Goal: Task Accomplishment & Management: Manage account settings

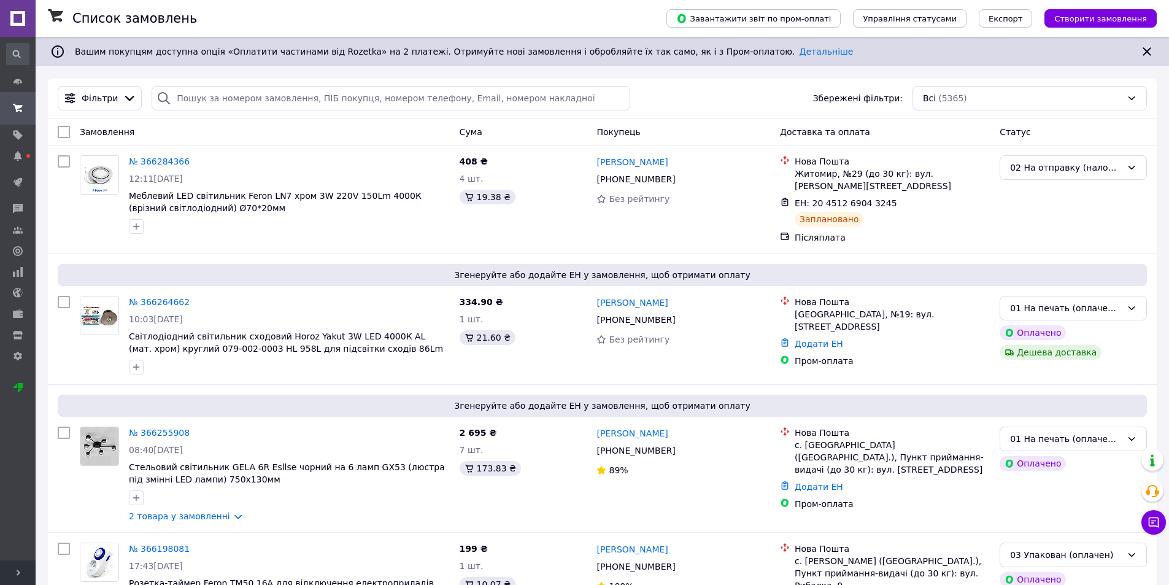
click at [10, 566] on span "Розгорнути" at bounding box center [18, 572] width 36 height 25
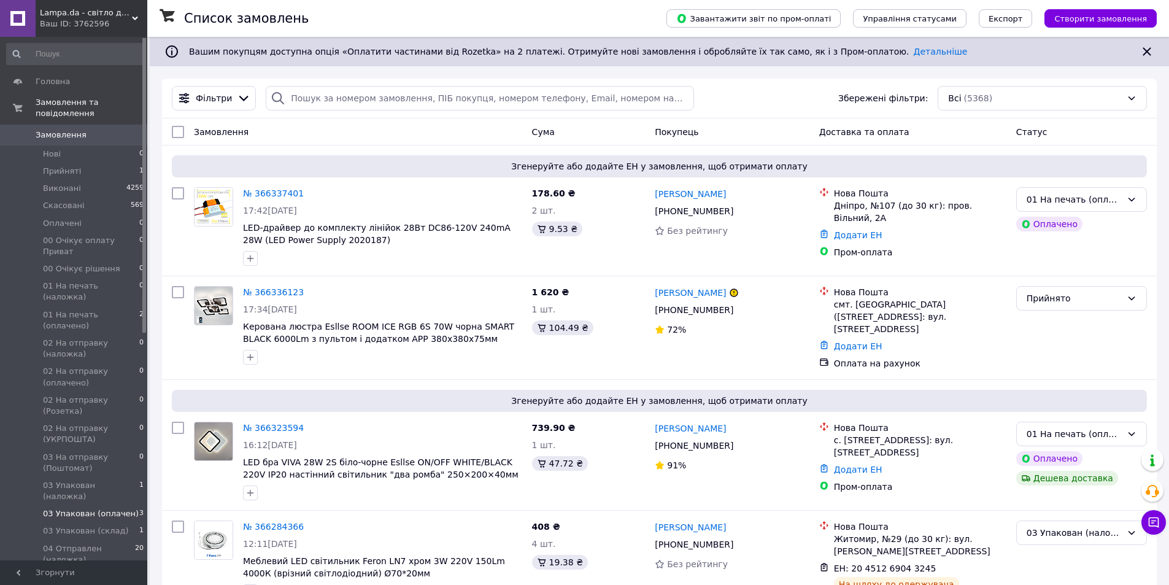
click at [104, 505] on li "03 Упакован (оплачен) 3" at bounding box center [75, 513] width 151 height 17
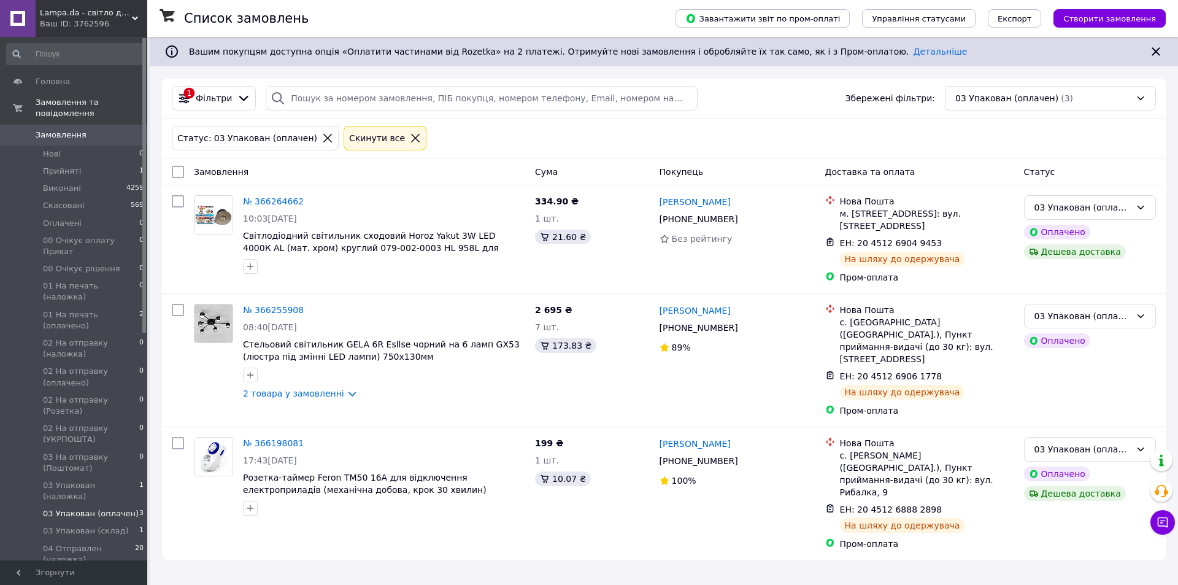
click at [180, 171] on input "checkbox" at bounding box center [178, 172] width 12 height 12
checkbox input "true"
click at [241, 169] on span "Дії для 3 замовлень" at bounding box center [229, 172] width 83 height 12
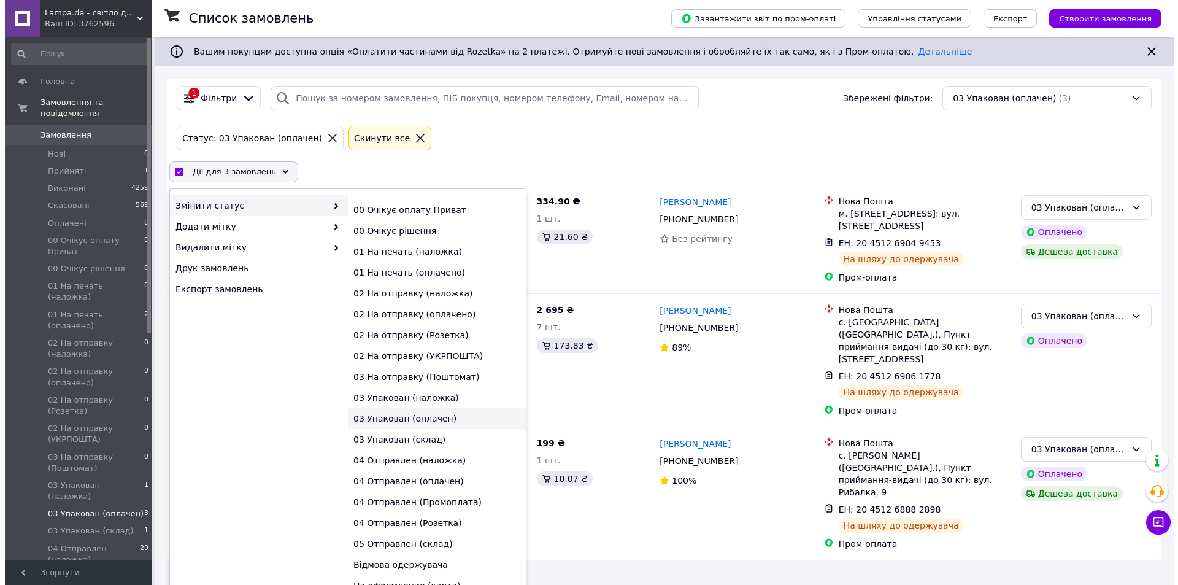
scroll to position [83, 0]
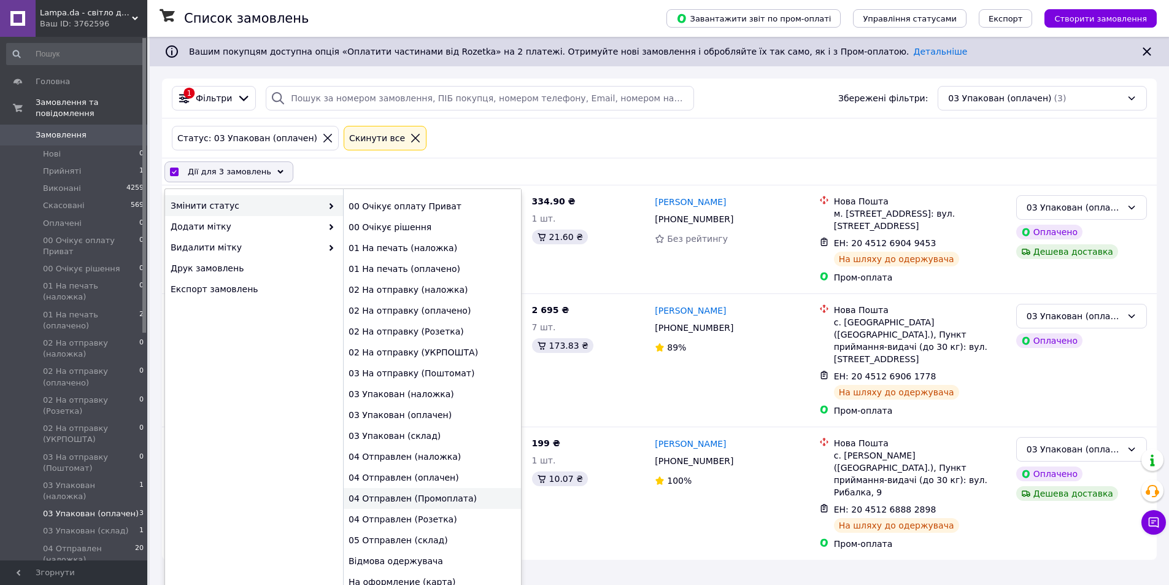
click at [407, 500] on div "04 Отправлен (Промоплата)" at bounding box center [432, 498] width 178 height 21
checkbox input "false"
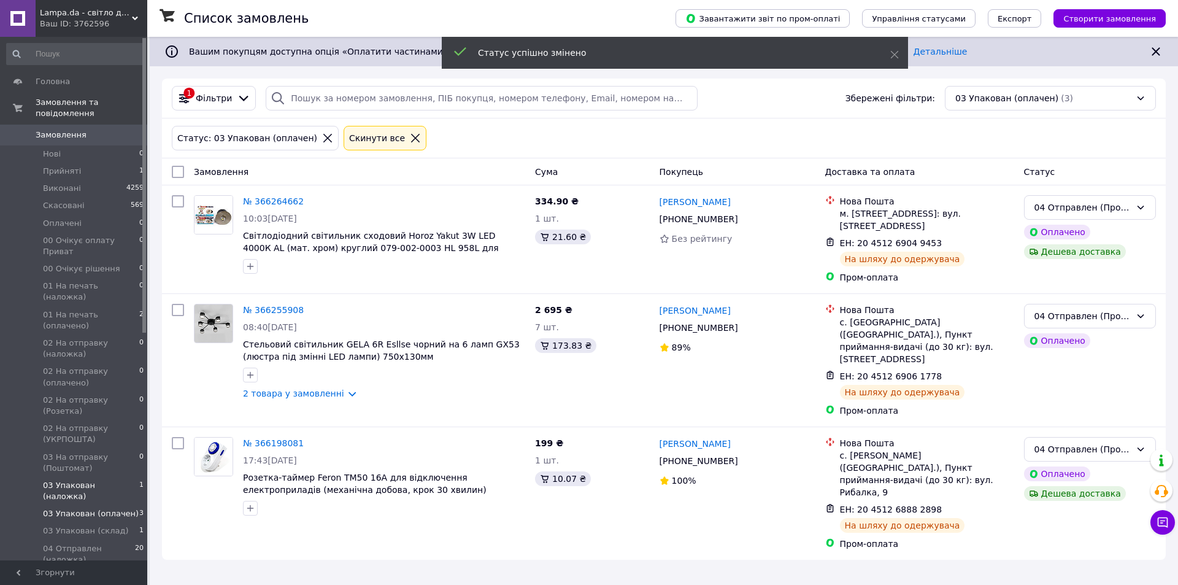
click at [86, 480] on span "03 Упакован (наложка)" at bounding box center [91, 491] width 96 height 22
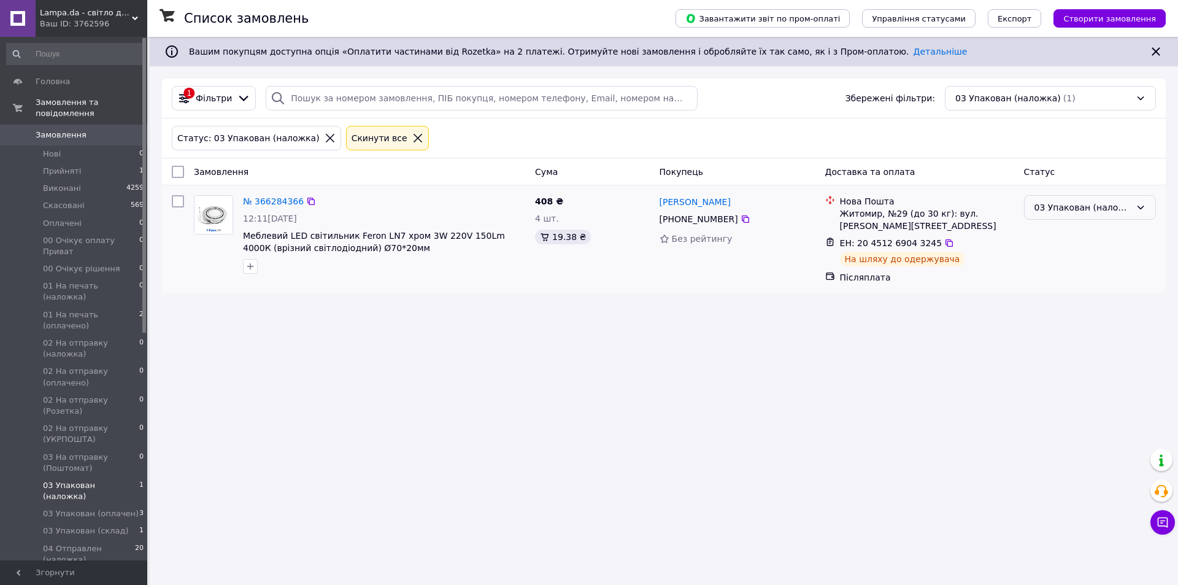
click at [1100, 205] on div "03 Упакован (наложка)" at bounding box center [1083, 208] width 96 height 14
click at [1083, 334] on li "04 Отправлен (наложка)" at bounding box center [1090, 351] width 131 height 34
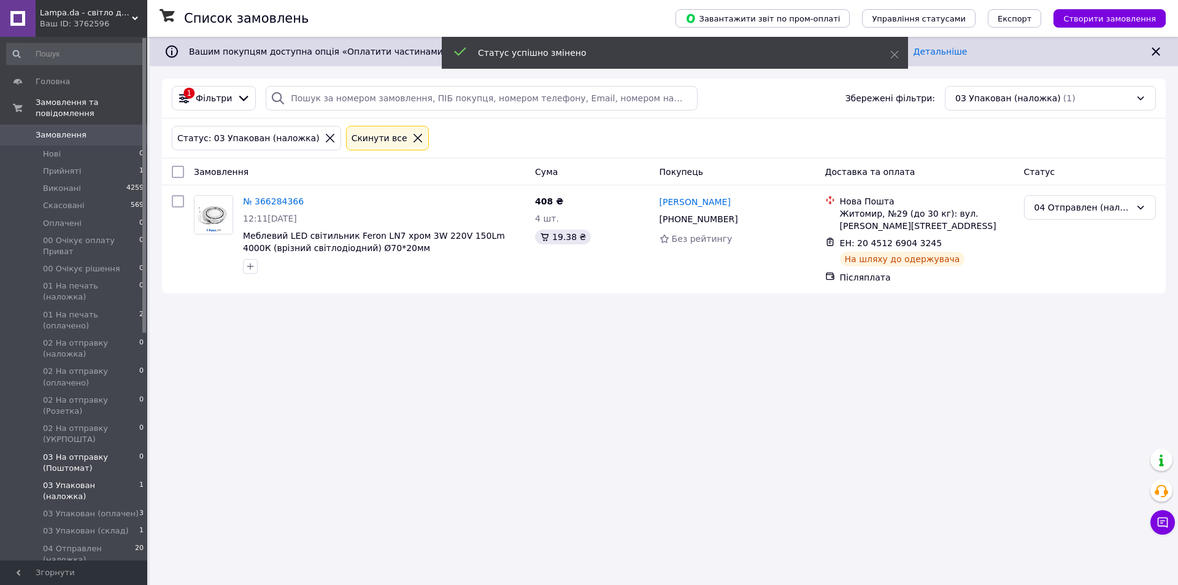
click at [87, 452] on span "03 На отправку (Поштомат)" at bounding box center [91, 463] width 96 height 22
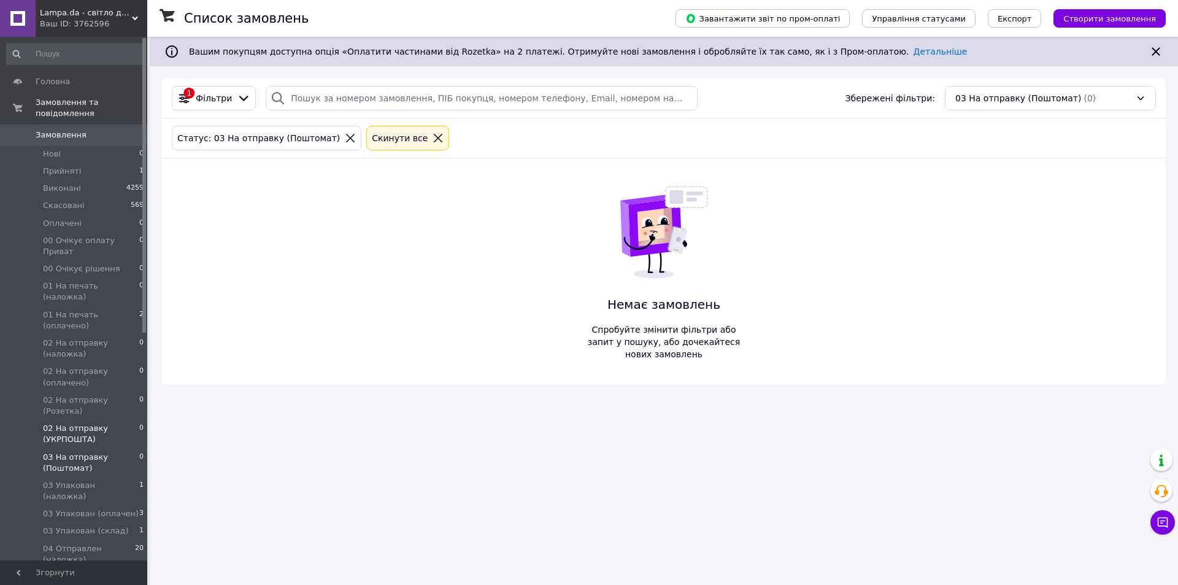
click at [73, 423] on span "02 На отправку (УКРПОШТА)" at bounding box center [91, 434] width 96 height 22
click at [83, 366] on span "02 На отправку (оплачено)" at bounding box center [91, 377] width 96 height 22
click at [61, 338] on span "02 На отправку (наложка)" at bounding box center [91, 349] width 96 height 22
click at [70, 280] on span "01 На печать (наложка)" at bounding box center [91, 291] width 96 height 22
click at [70, 309] on span "01 На печать (оплачено)" at bounding box center [91, 320] width 96 height 22
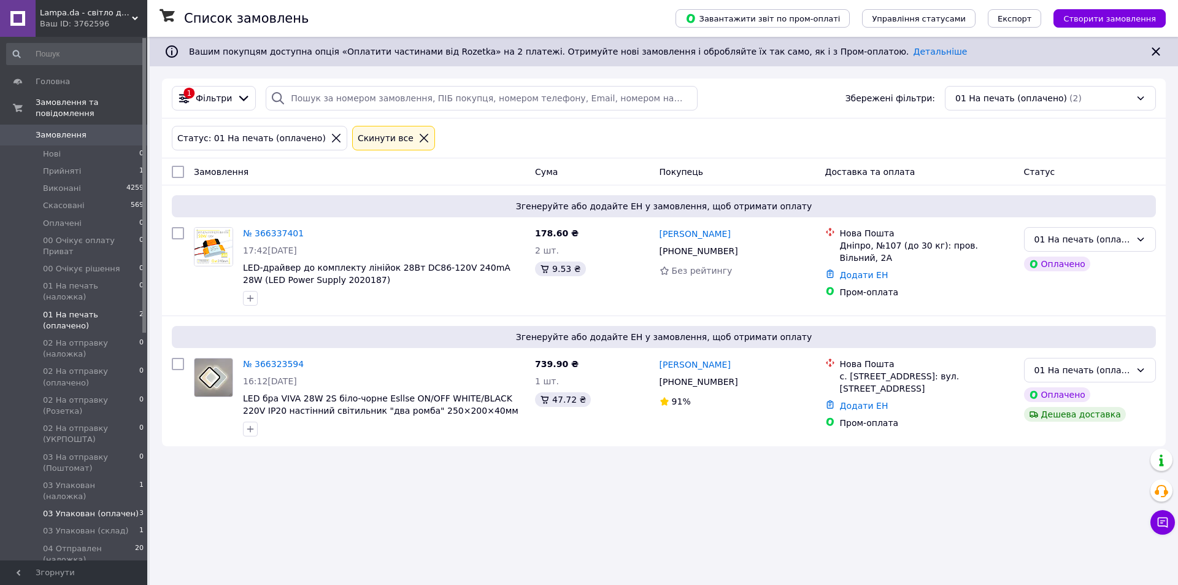
click at [93, 508] on span "03 Упакован (оплачен)" at bounding box center [91, 513] width 96 height 11
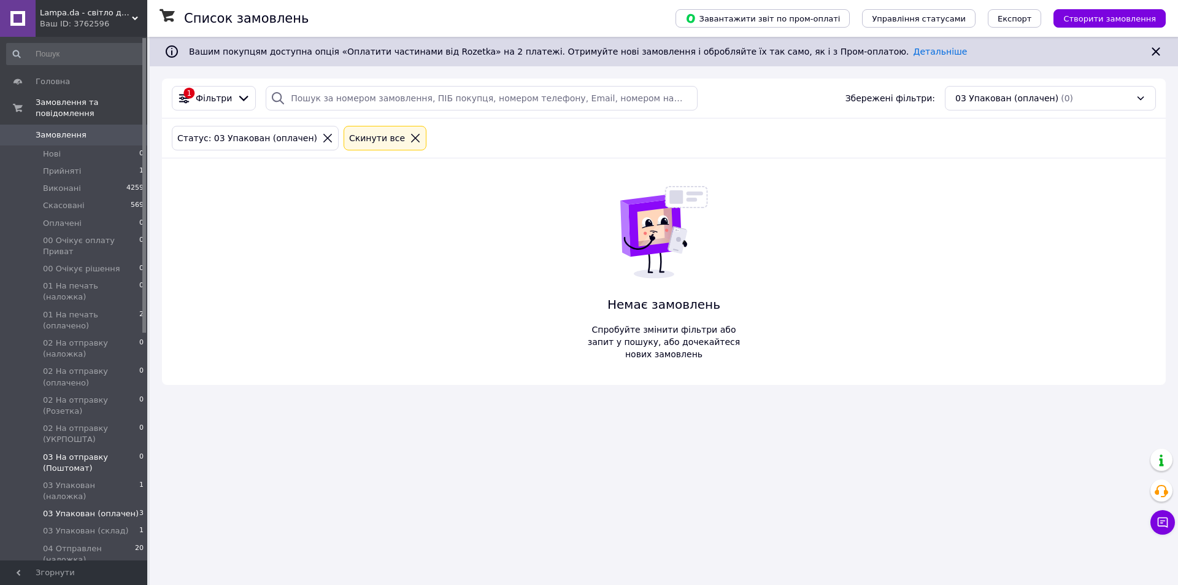
click at [68, 449] on li "03 На отправку (Поштомат) 0" at bounding box center [75, 463] width 151 height 28
click at [70, 480] on span "03 Упакован (наложка)" at bounding box center [91, 491] width 96 height 22
click at [59, 423] on span "02 На отправку (УКРПОШТА)" at bounding box center [91, 434] width 96 height 22
click at [70, 395] on span "02 На отправку (Розетка)" at bounding box center [91, 406] width 96 height 22
click at [71, 366] on span "02 На отправку (оплачено)" at bounding box center [91, 377] width 96 height 22
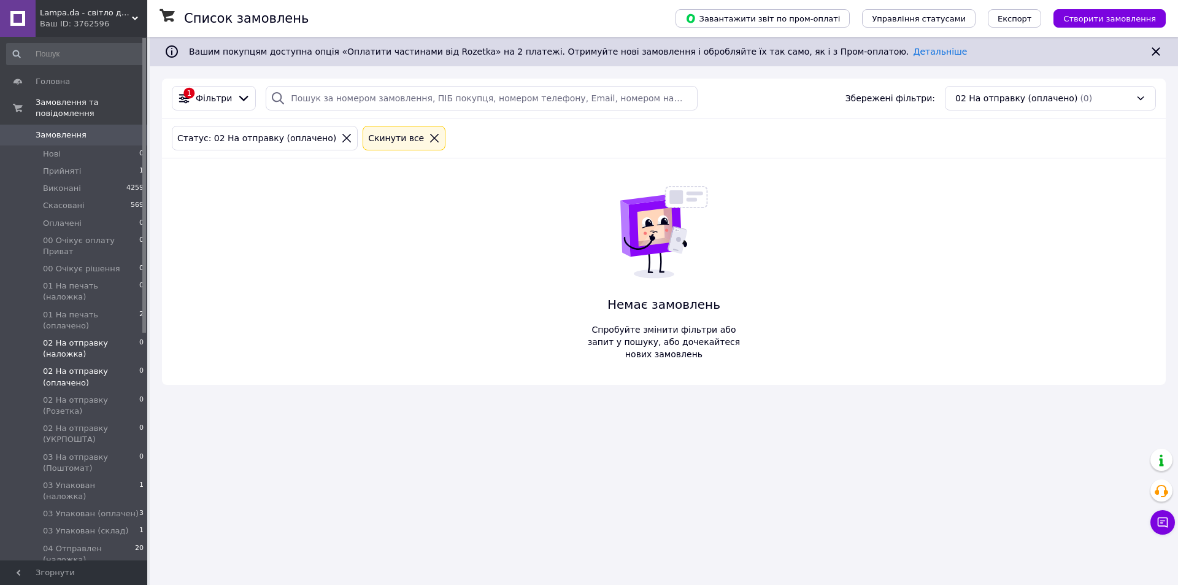
click at [70, 338] on span "02 На отправку (наложка)" at bounding box center [91, 349] width 96 height 22
click at [94, 280] on span "01 На печать (наложка)" at bounding box center [91, 291] width 96 height 22
click at [93, 309] on span "01 На печать (оплачено)" at bounding box center [91, 320] width 96 height 22
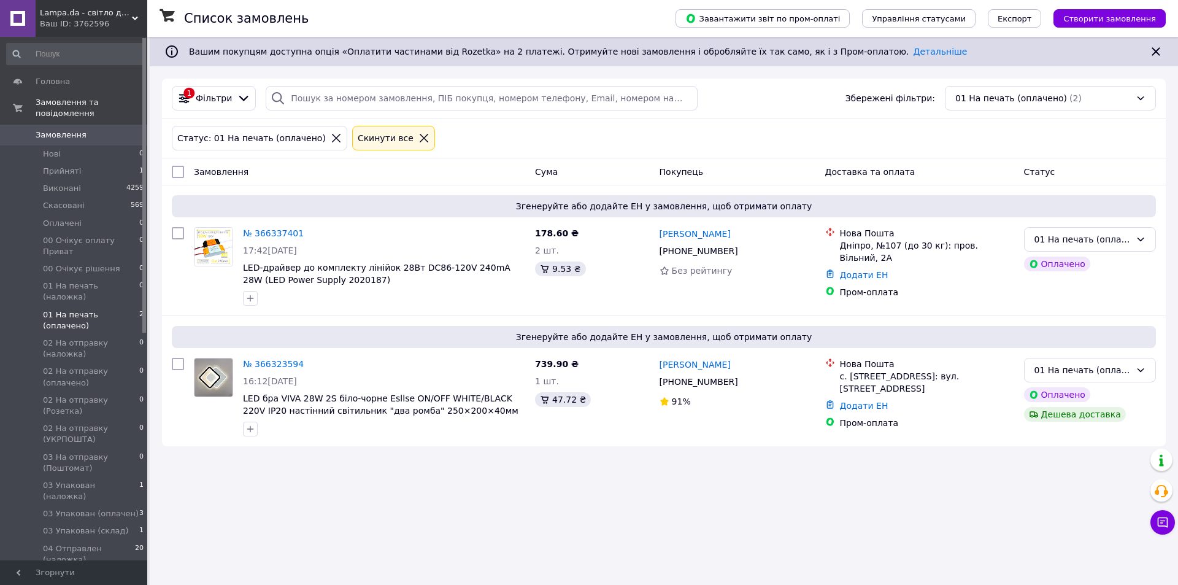
click at [418, 490] on div "Список замовлень Завантажити звіт по пром-оплаті Управління статусами Експорт С…" at bounding box center [664, 292] width 1028 height 585
click at [65, 423] on span "02 На отправку (УКРПОШТА)" at bounding box center [91, 434] width 96 height 22
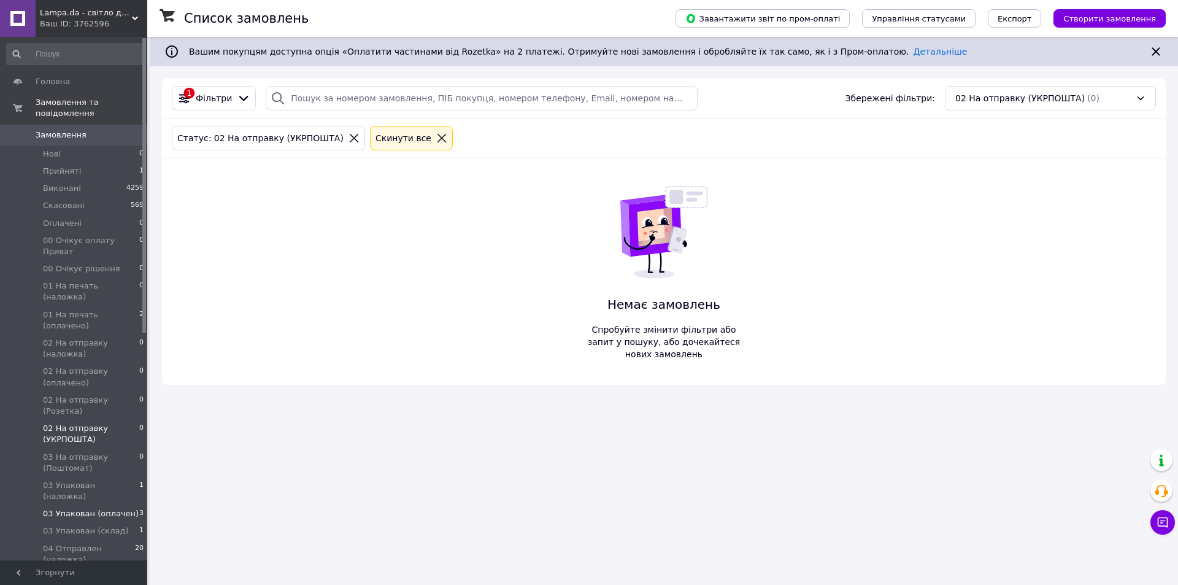
click at [92, 508] on span "03 Упакован (оплачен)" at bounding box center [91, 513] width 96 height 11
click at [98, 480] on span "03 Упакован (наложка)" at bounding box center [91, 491] width 96 height 22
click at [87, 505] on li "03 Упакован (оплачен) 0" at bounding box center [75, 513] width 151 height 17
click at [99, 480] on span "03 Упакован (наложка)" at bounding box center [91, 491] width 96 height 22
click at [104, 505] on li "03 Упакован (оплачен) 0" at bounding box center [75, 513] width 151 height 17
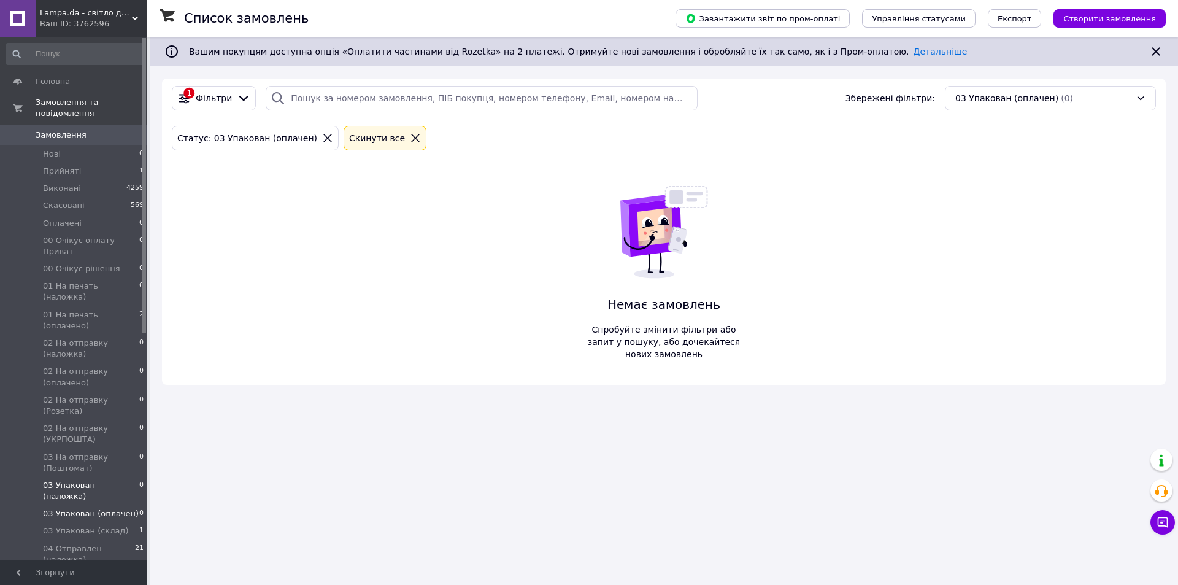
click at [102, 480] on span "03 Упакован (наложка)" at bounding box center [91, 491] width 96 height 22
click at [87, 452] on span "03 На отправку (Поштомат)" at bounding box center [91, 463] width 96 height 22
click at [77, 423] on span "02 На отправку (УКРПОШТА)" at bounding box center [91, 434] width 96 height 22
click at [73, 395] on span "02 На отправку (Розетка)" at bounding box center [91, 406] width 96 height 22
click at [72, 366] on span "02 На отправку (оплачено)" at bounding box center [91, 377] width 96 height 22
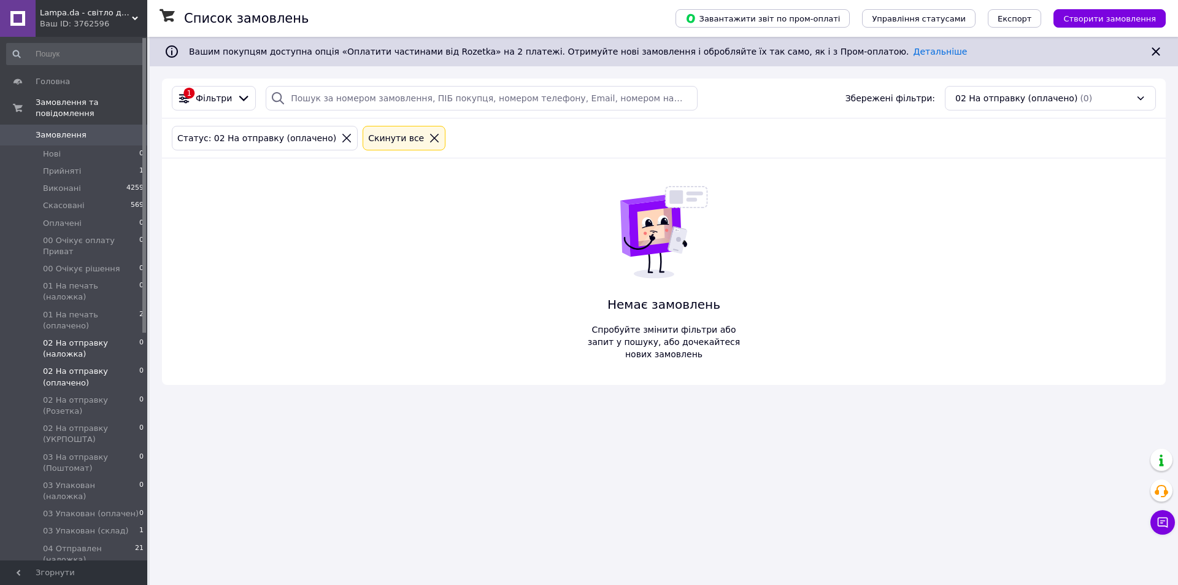
click at [71, 338] on span "02 На отправку (наложка)" at bounding box center [91, 349] width 96 height 22
click at [80, 280] on span "01 На печать (наложка)" at bounding box center [91, 291] width 96 height 22
click at [82, 306] on li "01 На печать (оплачено) 2" at bounding box center [75, 320] width 151 height 28
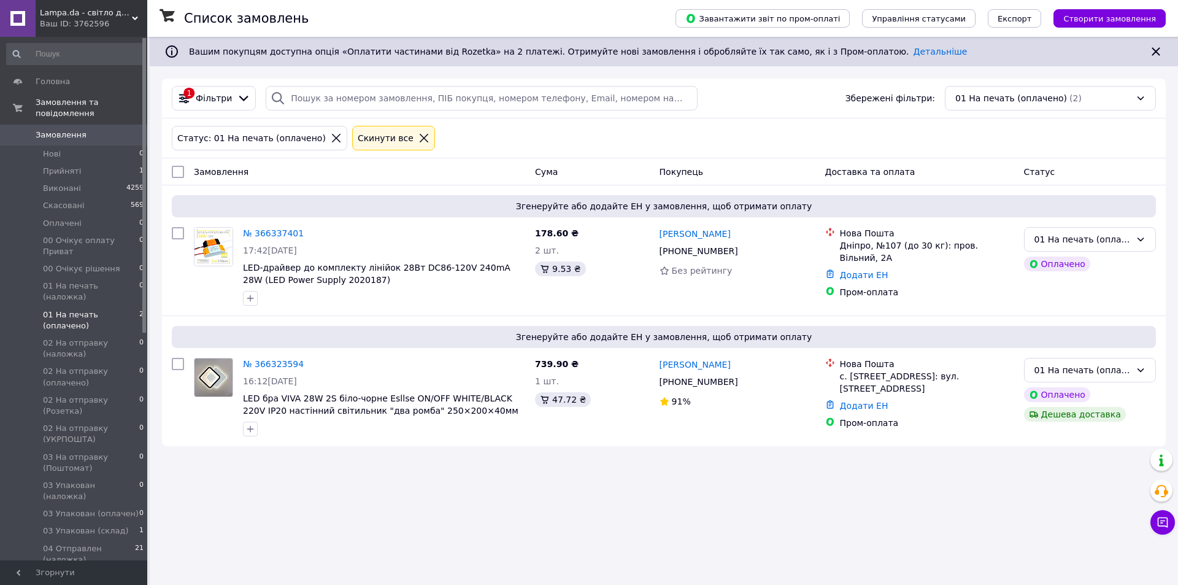
click at [281, 361] on link "№ 366323594" at bounding box center [273, 364] width 61 height 10
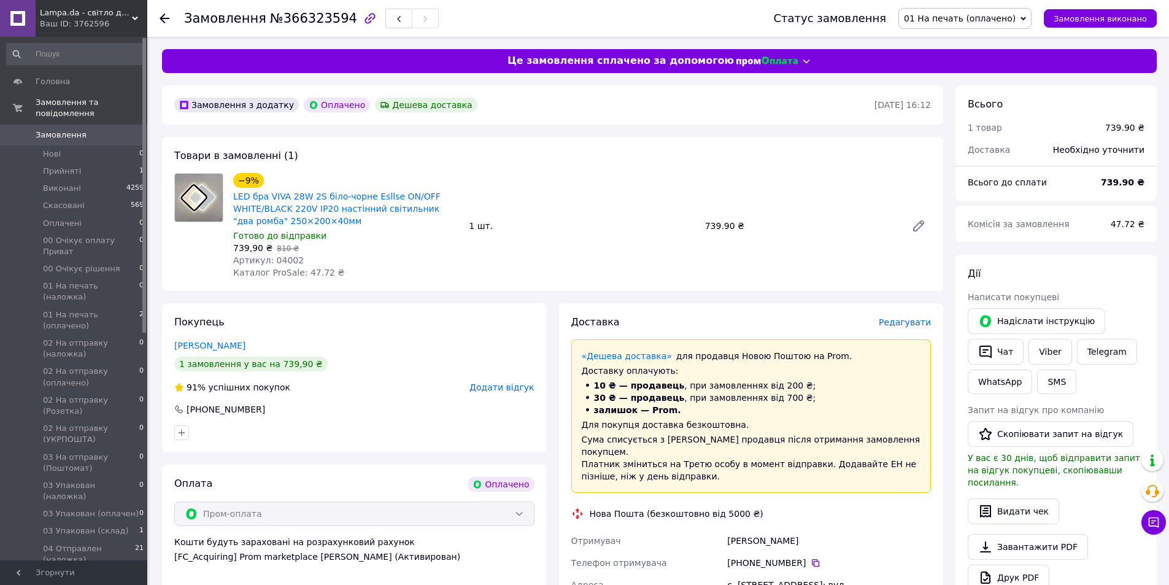
click at [897, 317] on span "Редагувати" at bounding box center [905, 322] width 52 height 10
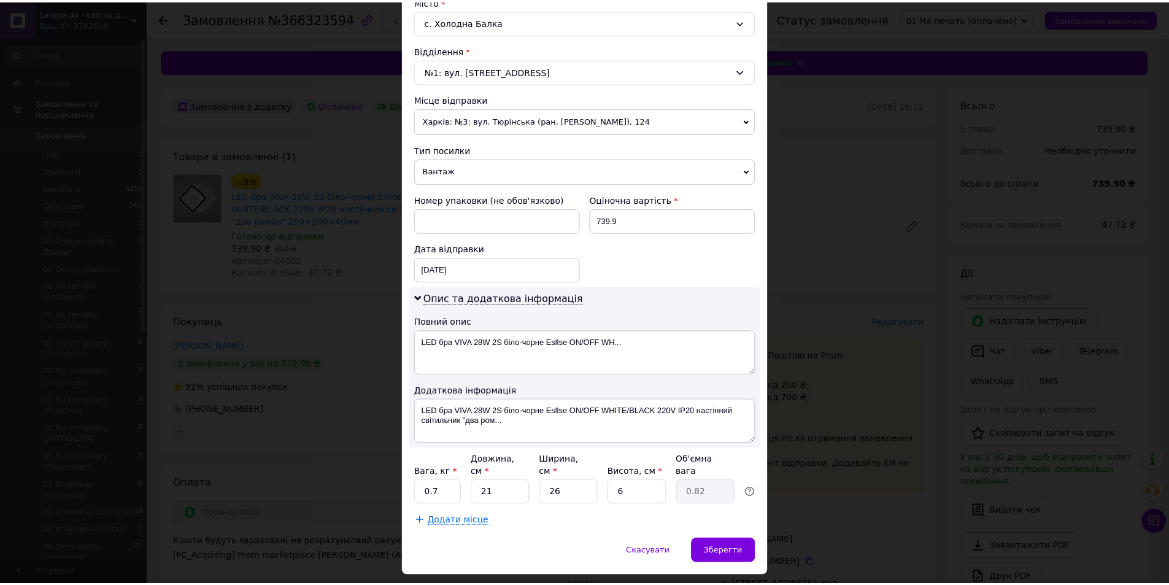
scroll to position [368, 0]
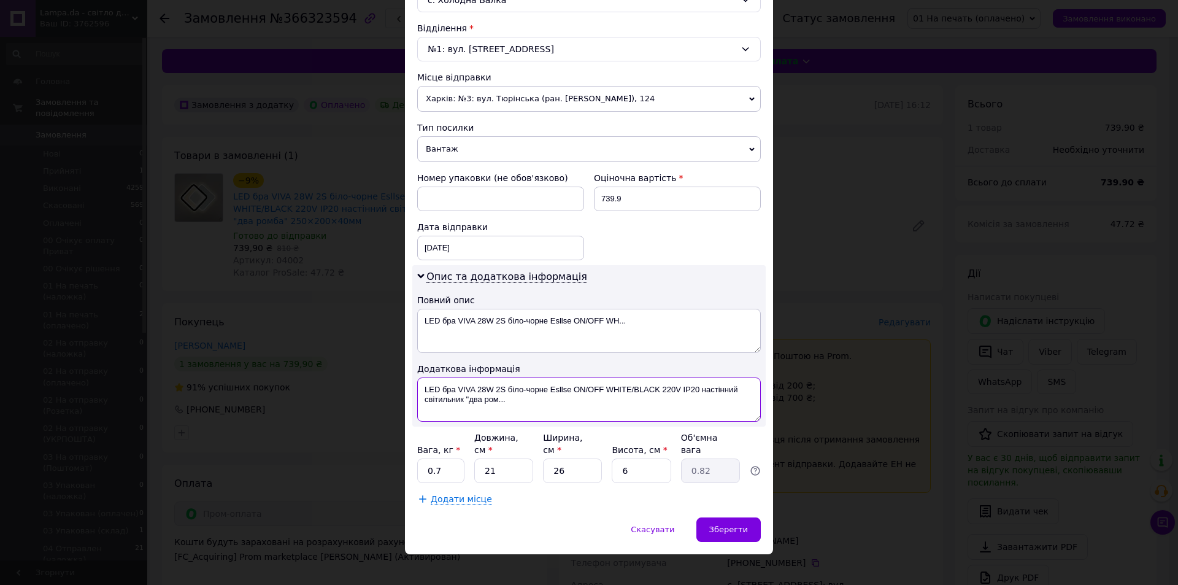
drag, startPoint x: 441, startPoint y: 390, endPoint x: 415, endPoint y: 389, distance: 25.2
click at [417, 389] on textarea "LED бра VIVA 28W 2S біло-чорне Esllse ON/OFF WHITE/BLACK 220V IP20 настінний св…" at bounding box center [589, 399] width 344 height 44
drag, startPoint x: 491, startPoint y: 386, endPoint x: 531, endPoint y: 388, distance: 40.6
click at [531, 388] on textarea "Бра VIVA 28W 2S біло-чорне Esllse ON/OFF WHITE/BLACK 220V IP20 настінний світил…" at bounding box center [589, 399] width 344 height 44
drag, startPoint x: 514, startPoint y: 385, endPoint x: 587, endPoint y: 407, distance: 76.3
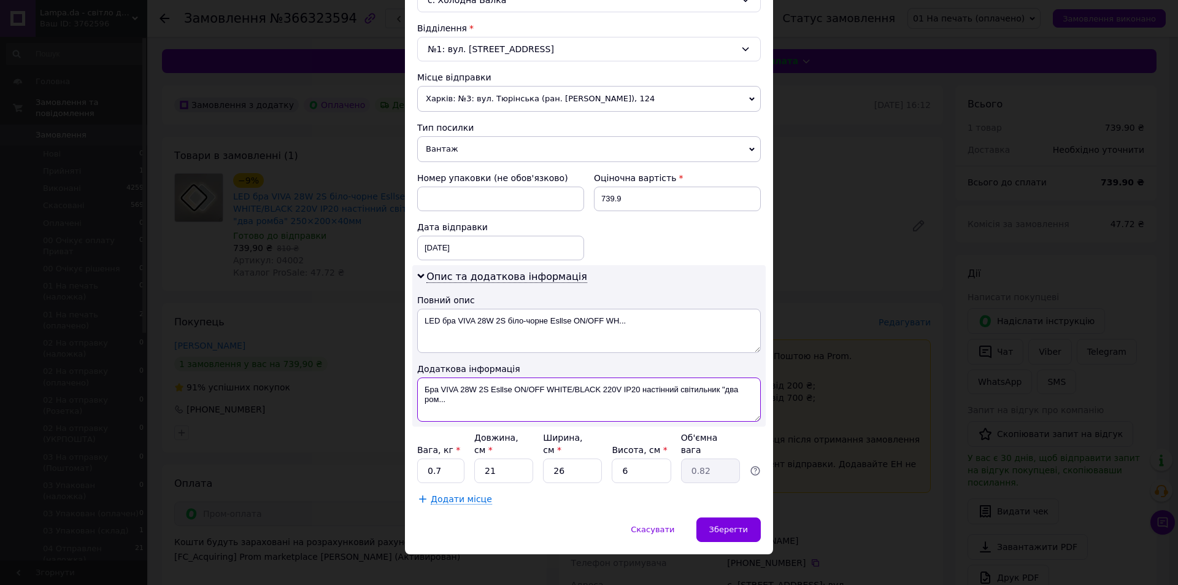
click at [585, 406] on textarea "Бра VIVA 28W 2S Esllse ON/OFF WHITE/BLACK 220V IP20 настінний світильник "два р…" at bounding box center [589, 399] width 344 height 44
paste textarea "Lampada.prom.ua"
drag, startPoint x: 423, startPoint y: 386, endPoint x: 632, endPoint y: 387, distance: 209.3
click at [632, 387] on textarea "Бра VIVA 28W 2S Esllse 1шт - Lampada.prom.ua" at bounding box center [589, 399] width 344 height 44
type textarea "Бра VIVA 28W 2S Esllse 1шт - Lampada.prom.ua"
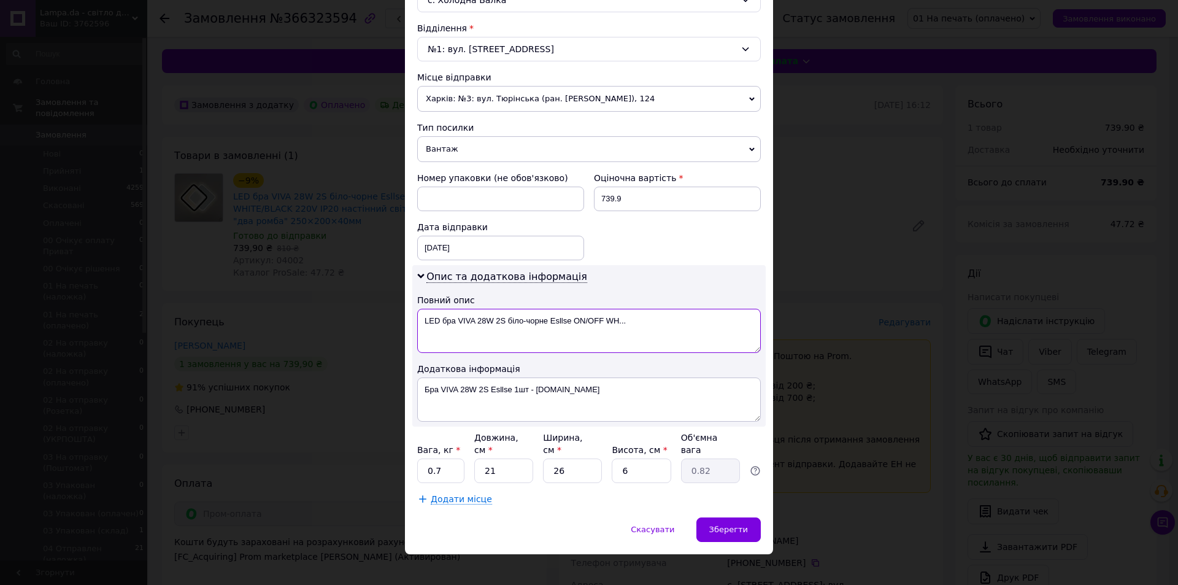
drag, startPoint x: 422, startPoint y: 318, endPoint x: 672, endPoint y: 319, distance: 250.4
click at [673, 318] on textarea "LED бра VIVA 28W 2S біло-чорне Esllse ON/OFF WH..." at bounding box center [589, 331] width 344 height 44
paste textarea "Бра VIVA 28W 2S Esllse 1шт - Lampada.prom.ua"
type textarea "Бра VIVA 28W 2S Esllse 1шт - Lampada.prom.ua"
click at [436, 458] on input "0.7" at bounding box center [440, 470] width 47 height 25
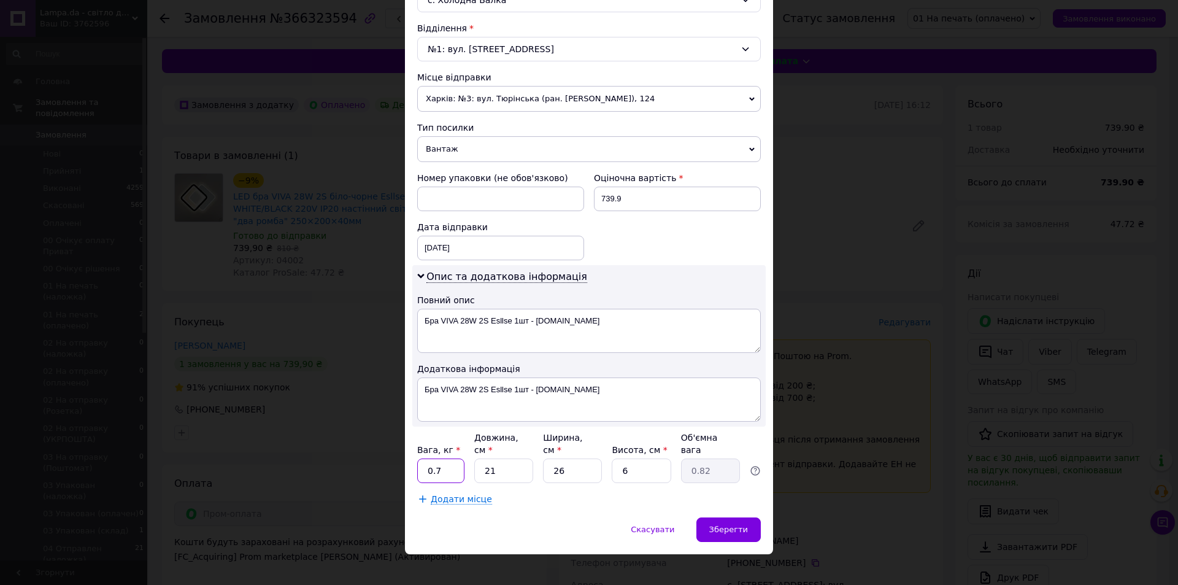
click at [436, 458] on input "0.7" at bounding box center [440, 470] width 47 height 25
type input "1"
click at [723, 517] on div "Зберегти" at bounding box center [728, 529] width 64 height 25
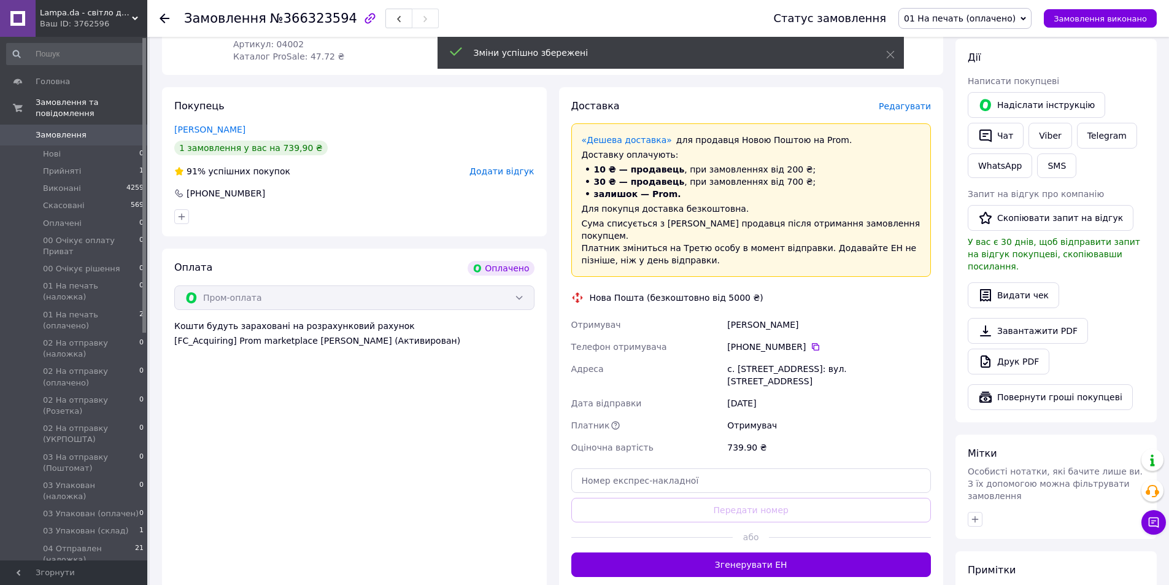
scroll to position [245, 0]
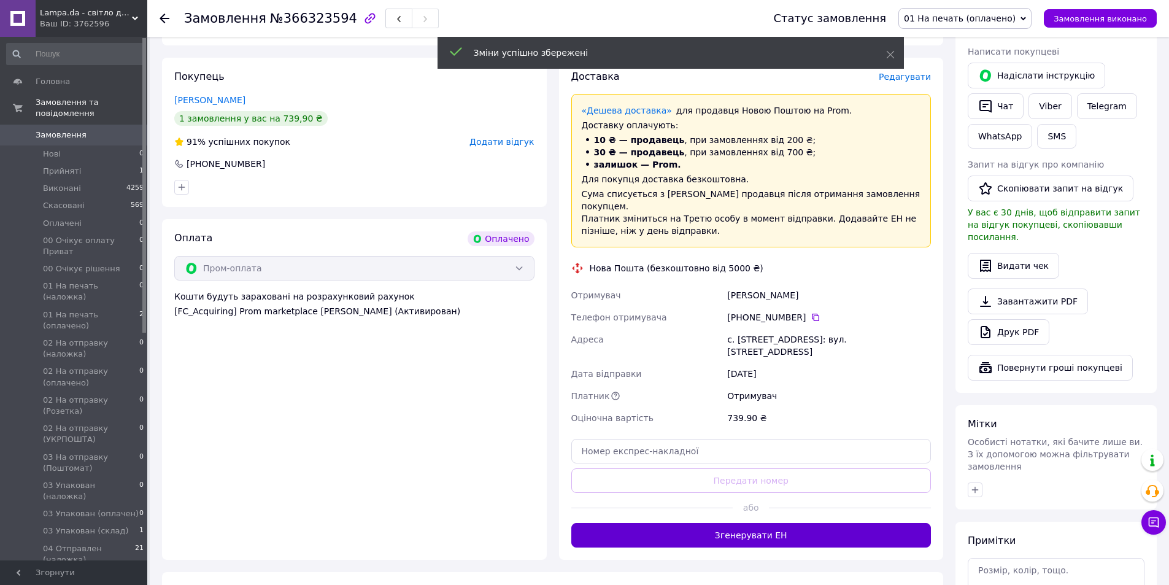
click at [765, 523] on button "Згенерувати ЕН" at bounding box center [751, 535] width 360 height 25
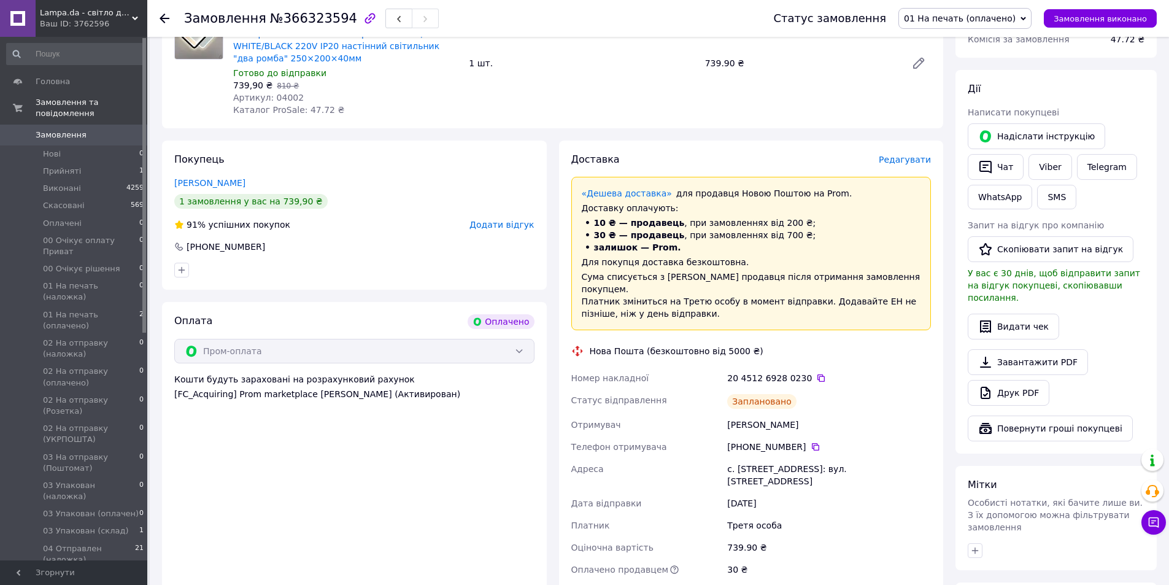
scroll to position [184, 0]
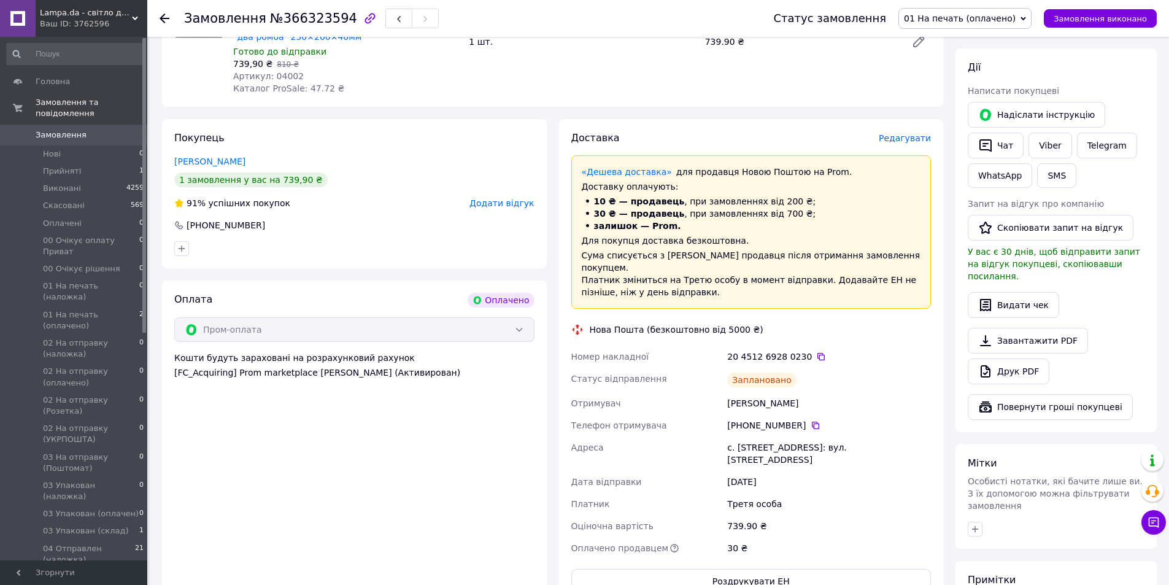
click at [979, 17] on span "01 На печать (оплачено)" at bounding box center [960, 19] width 112 height 10
click at [996, 126] on li "02 На отправку (оплачено)" at bounding box center [966, 129] width 134 height 18
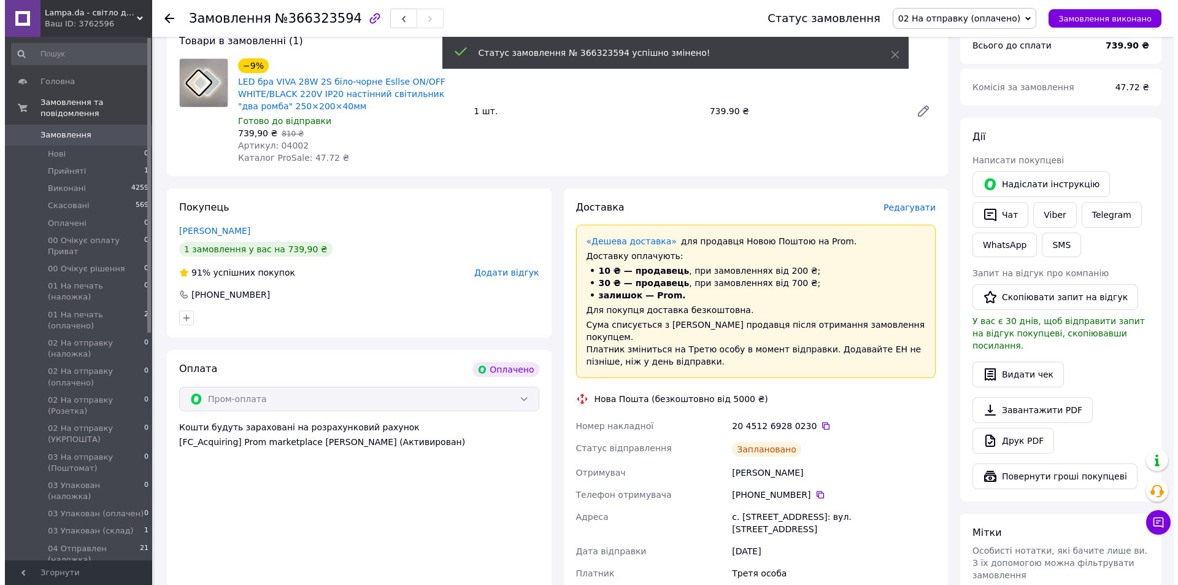
scroll to position [0, 0]
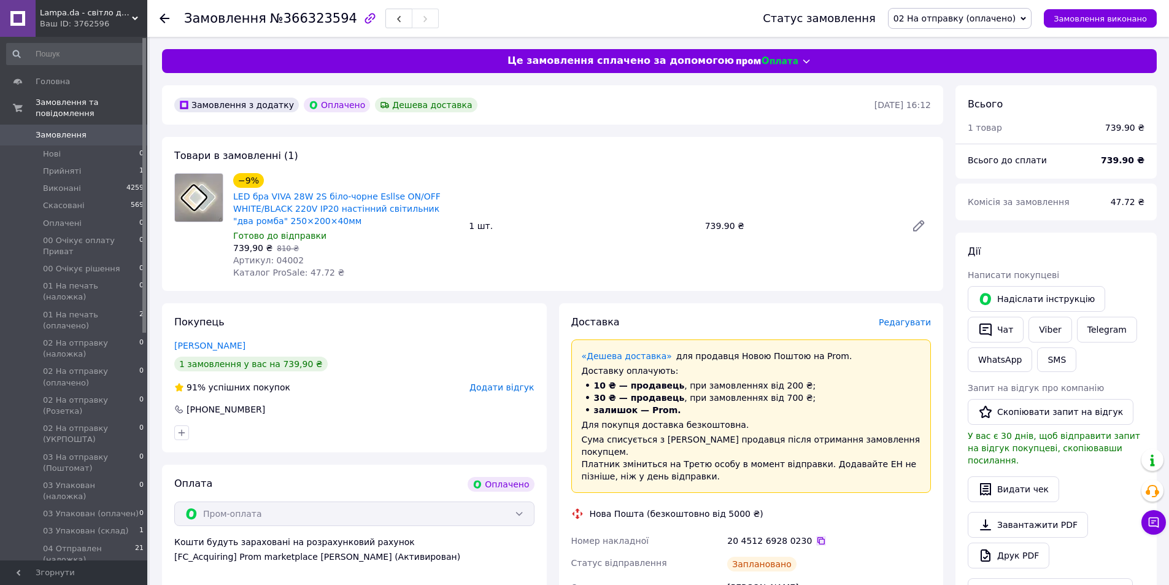
click at [816, 536] on icon at bounding box center [821, 541] width 10 height 10
click at [85, 309] on span "01 На печать (оплачено)" at bounding box center [91, 320] width 96 height 22
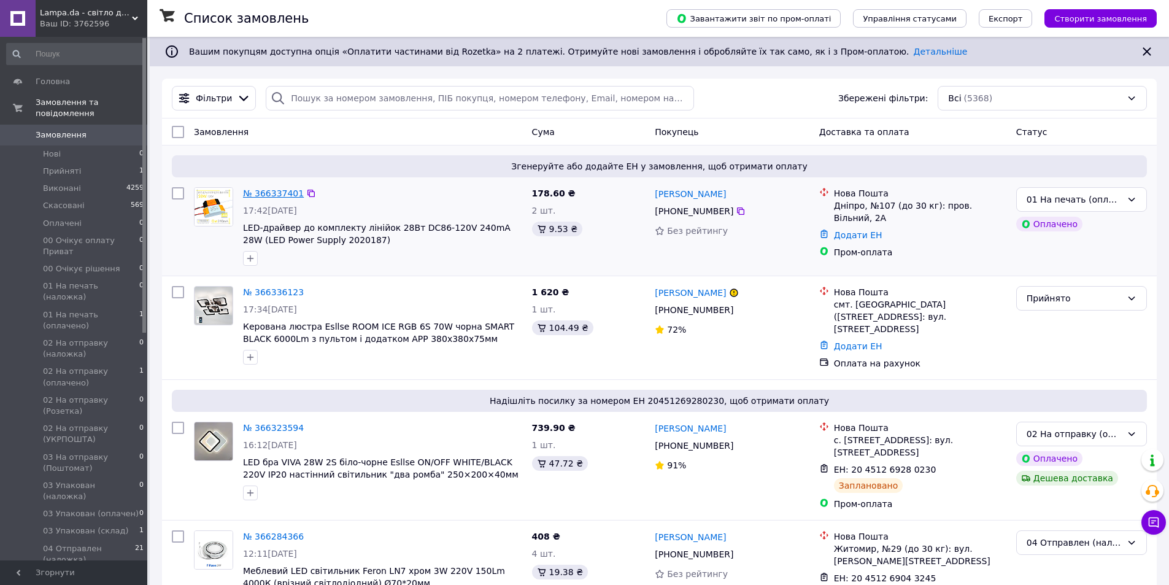
click at [279, 195] on link "№ 366337401" at bounding box center [273, 193] width 61 height 10
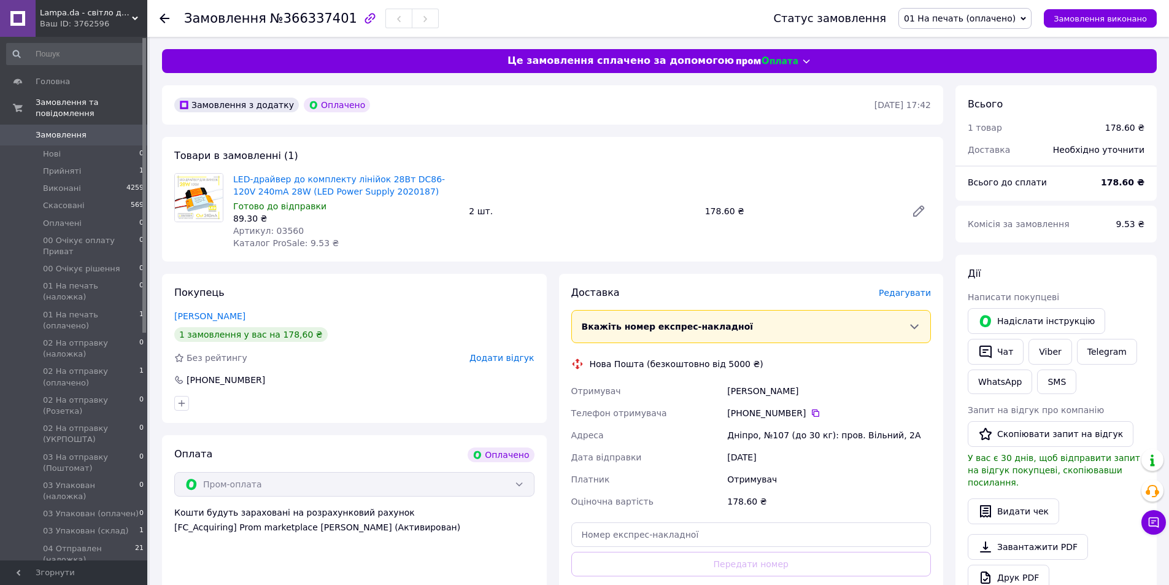
click at [901, 298] on span "Редагувати" at bounding box center [905, 293] width 52 height 10
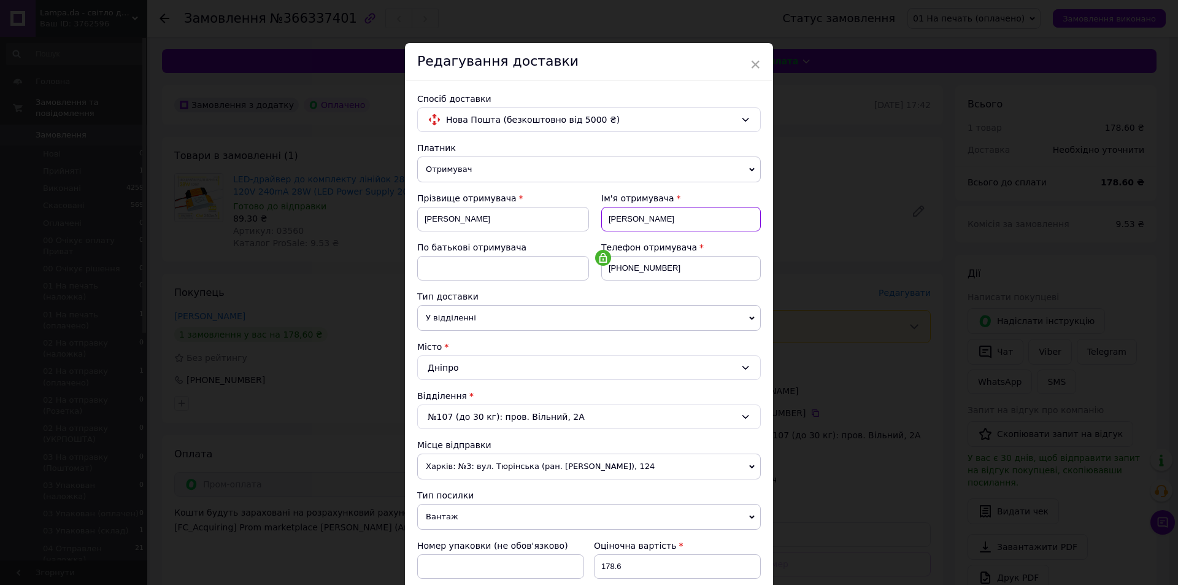
click at [611, 217] on input "Яресько" at bounding box center [681, 219] width 160 height 25
click at [419, 220] on input "Андрей" at bounding box center [503, 219] width 172 height 25
paste input "Яресько"
drag, startPoint x: 455, startPoint y: 218, endPoint x: 562, endPoint y: 218, distance: 107.4
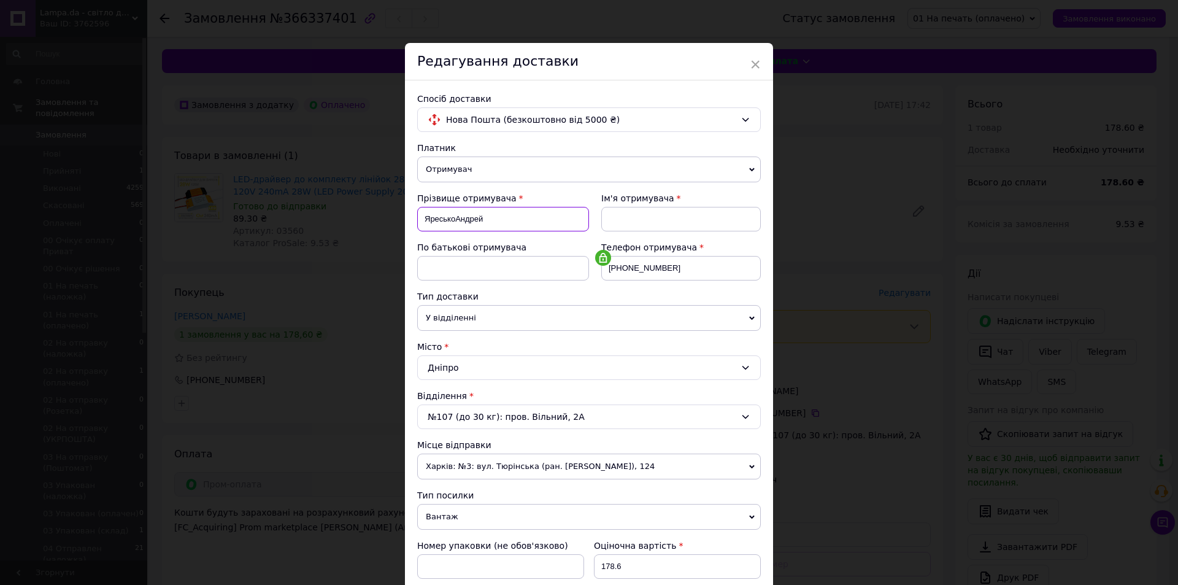
click at [555, 218] on input "ЯреськоАндрей" at bounding box center [503, 219] width 172 height 25
type input "Яресько"
click at [691, 230] on input at bounding box center [681, 219] width 160 height 25
paste input "Андрей"
click at [627, 218] on input "Андрей" at bounding box center [681, 219] width 160 height 25
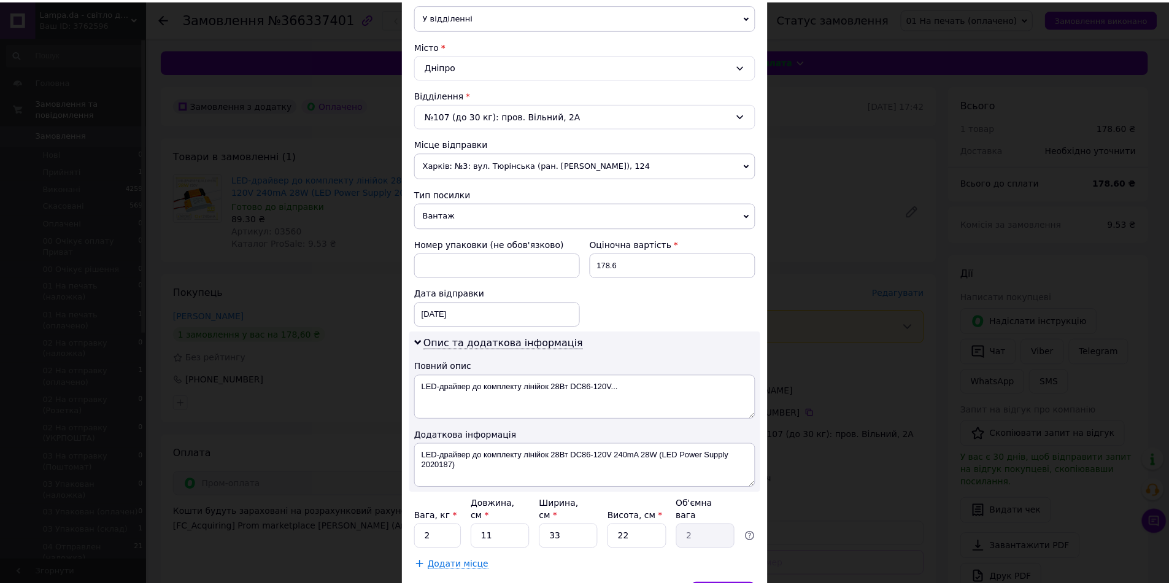
scroll to position [307, 0]
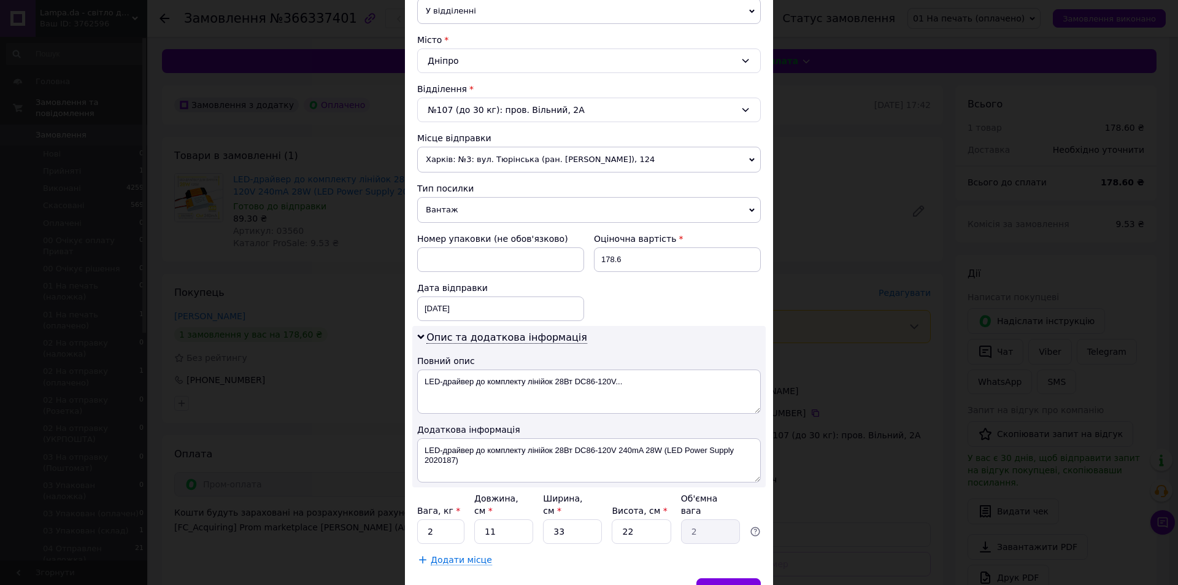
type input "Андрій"
drag, startPoint x: 472, startPoint y: 448, endPoint x: 642, endPoint y: 447, distance: 170.6
click at [642, 447] on textarea "LED-драйвер до комплекту лінійок 28Вт DC86-120V 240mA 28W (LED Power Supply 202…" at bounding box center [589, 460] width 344 height 44
drag, startPoint x: 496, startPoint y: 447, endPoint x: 698, endPoint y: 452, distance: 201.9
click at [683, 451] on textarea "LED-драйвери 28W (LED Power Supply 2020187)" at bounding box center [589, 460] width 344 height 44
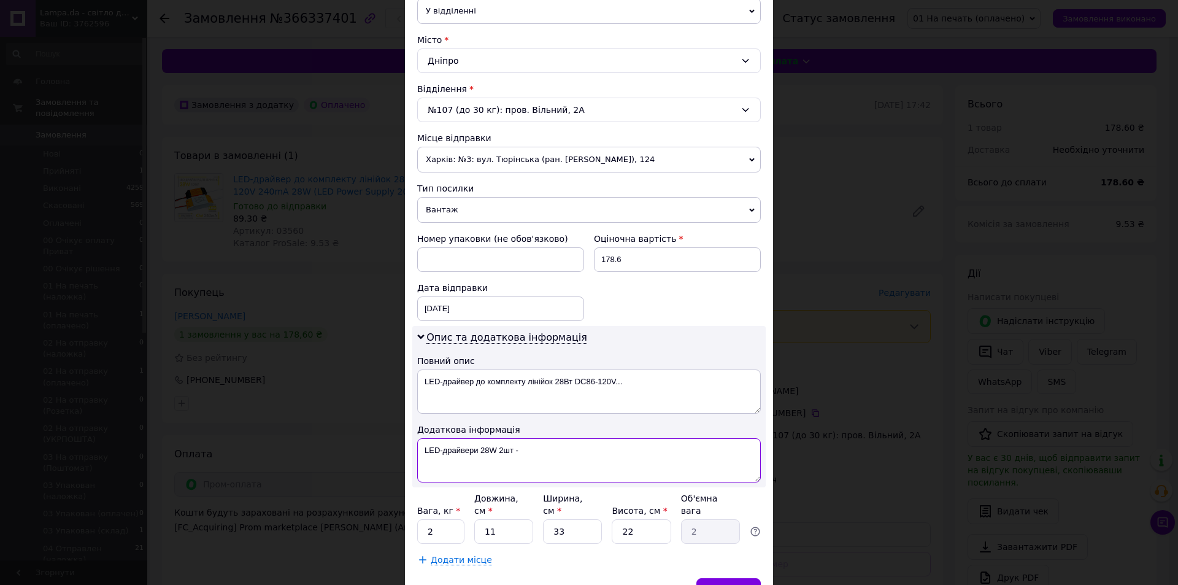
paste textarea "Lampada.prom.ua"
drag, startPoint x: 422, startPoint y: 450, endPoint x: 631, endPoint y: 431, distance: 210.8
click at [683, 450] on textarea "LED-драйвери 28W 2шт - Lampada.prom.ua" at bounding box center [589, 460] width 344 height 44
type textarea "LED-драйвери 28W 2шт - Lampada.prom.ua"
drag, startPoint x: 427, startPoint y: 380, endPoint x: 625, endPoint y: 381, distance: 197.6
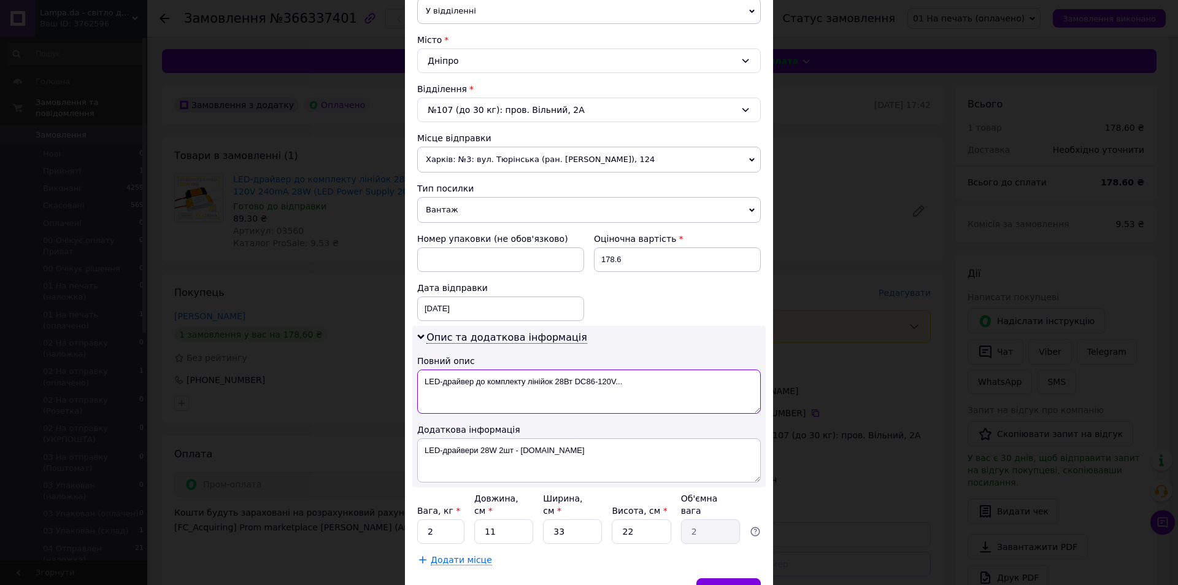
click at [624, 381] on textarea "LED-драйвер до комплекту лінійок 28Вт DC86-120V..." at bounding box center [589, 391] width 344 height 44
paste textarea "и 28W 2шт - Lampada.prom.ua"
type textarea "LED-драйвери 28W 2шт - Lampada.prom.ua"
click at [444, 519] on input "2" at bounding box center [440, 531] width 47 height 25
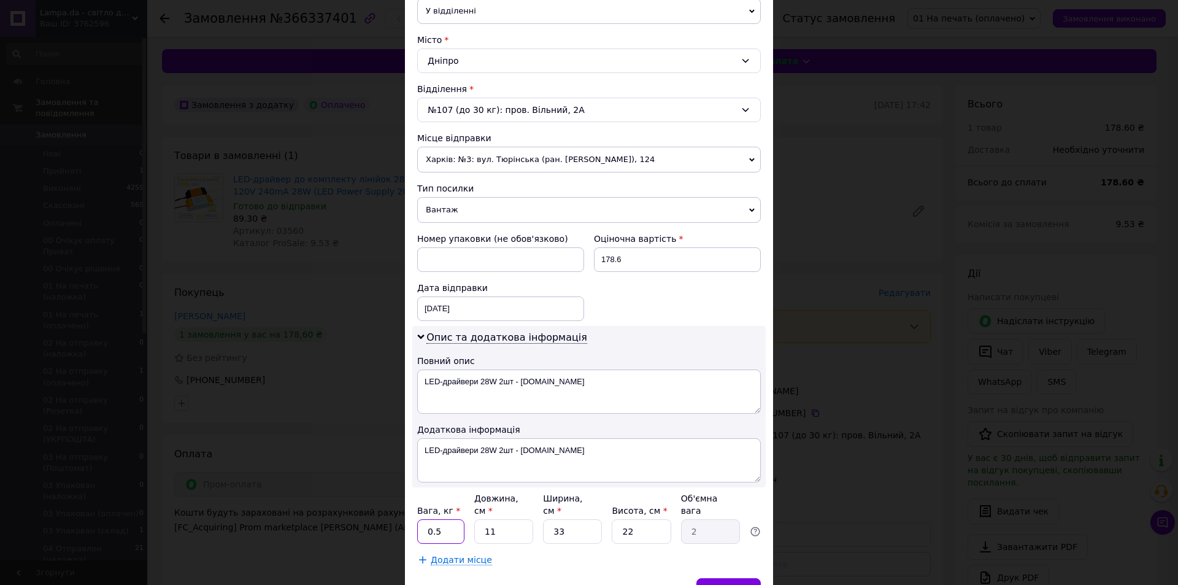
type input "0.5"
type input "2"
type input "0.36"
type input "20"
type input "3.63"
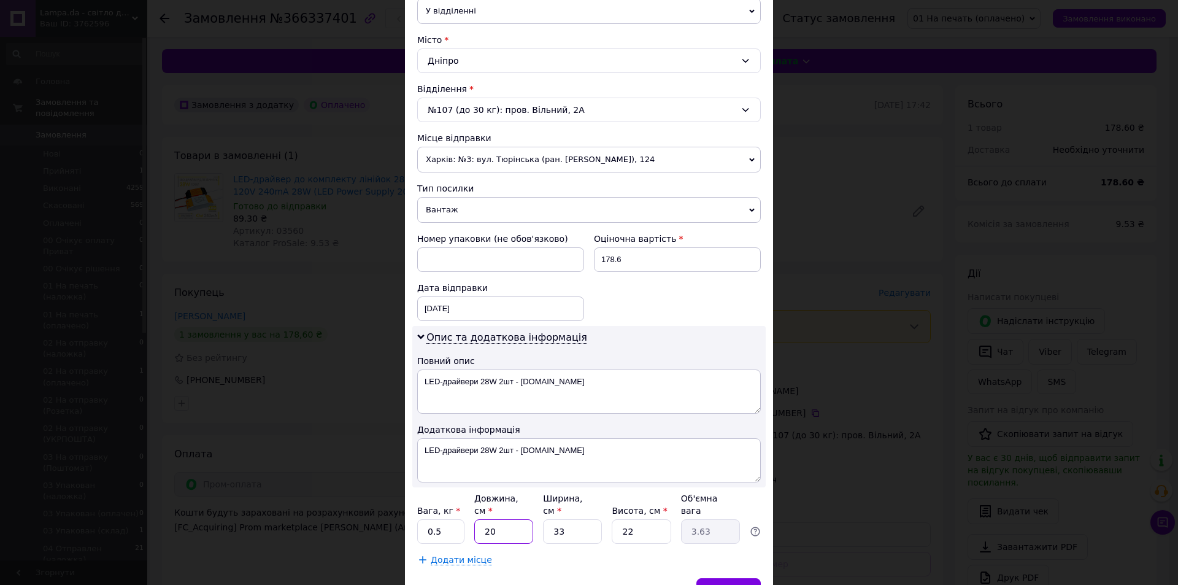
type input "20"
type input "1"
type input "0.11"
type input "10"
type input "1.1"
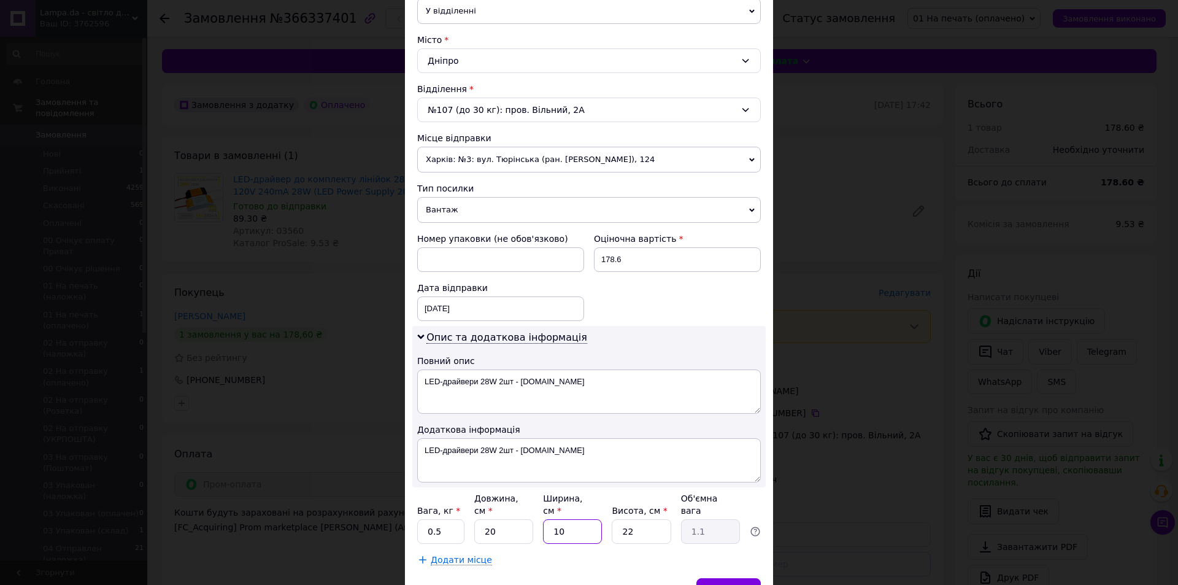
type input "10"
type input "1"
type input "0.1"
type input "10"
type input "0.5"
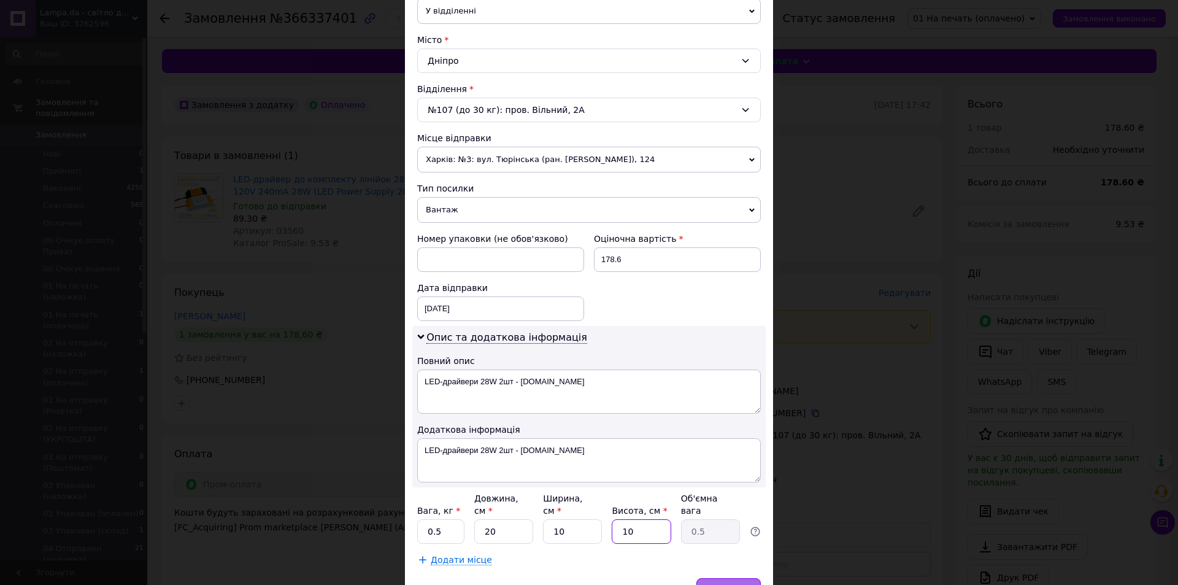
type input "10"
click at [729, 584] on span "Зберегти" at bounding box center [728, 589] width 39 height 9
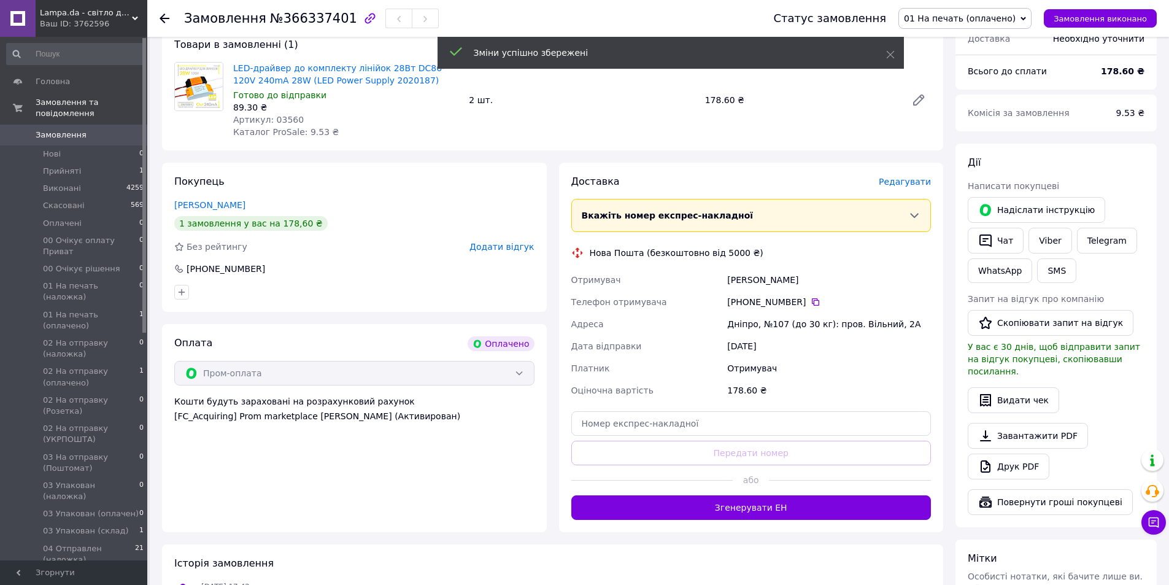
scroll to position [123, 0]
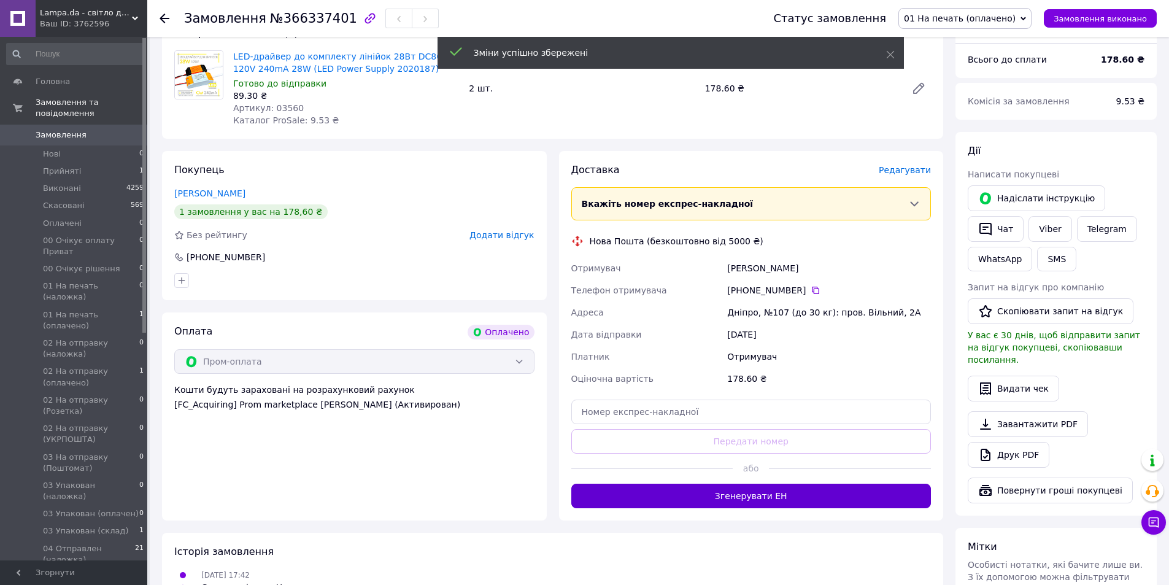
click at [731, 498] on button "Згенерувати ЕН" at bounding box center [751, 496] width 360 height 25
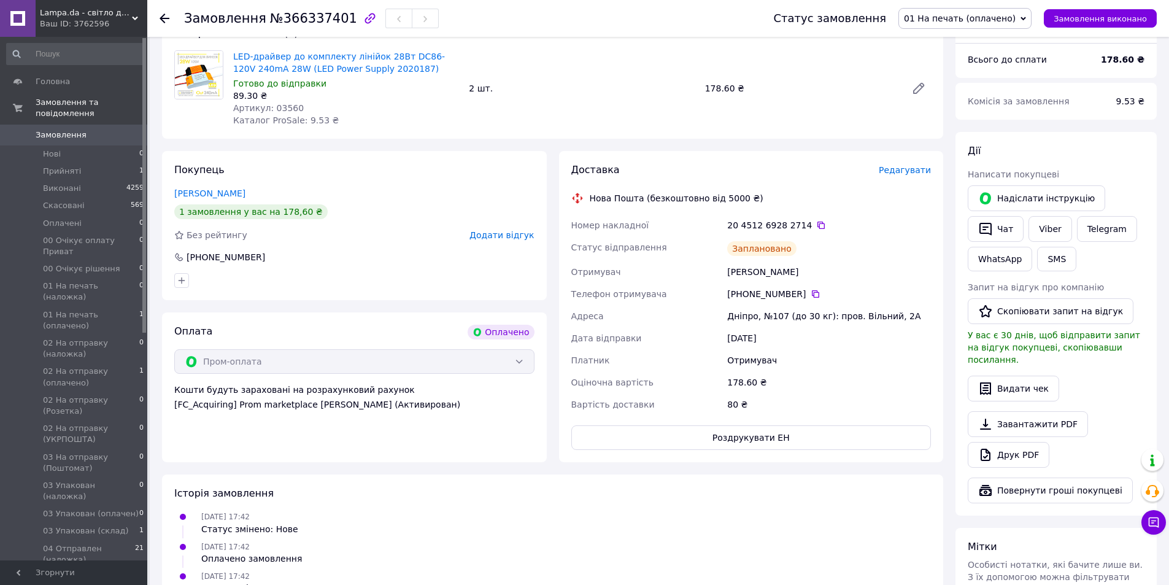
click at [965, 17] on span "01 На печать (оплачено)" at bounding box center [960, 19] width 112 height 10
click at [972, 129] on li "02 На отправку (оплачено)" at bounding box center [966, 129] width 134 height 18
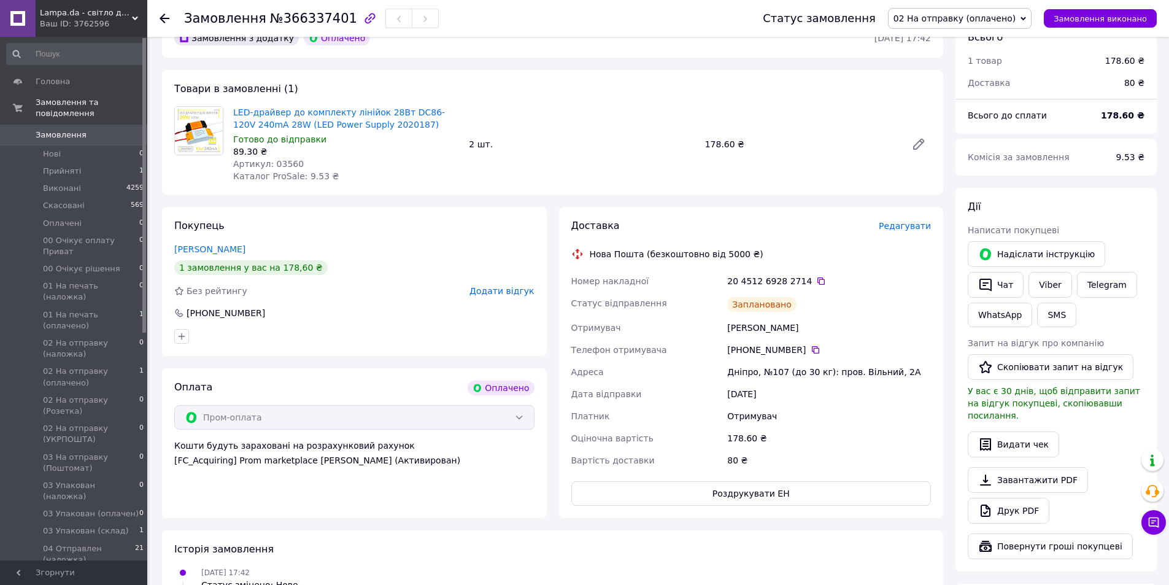
scroll to position [0, 0]
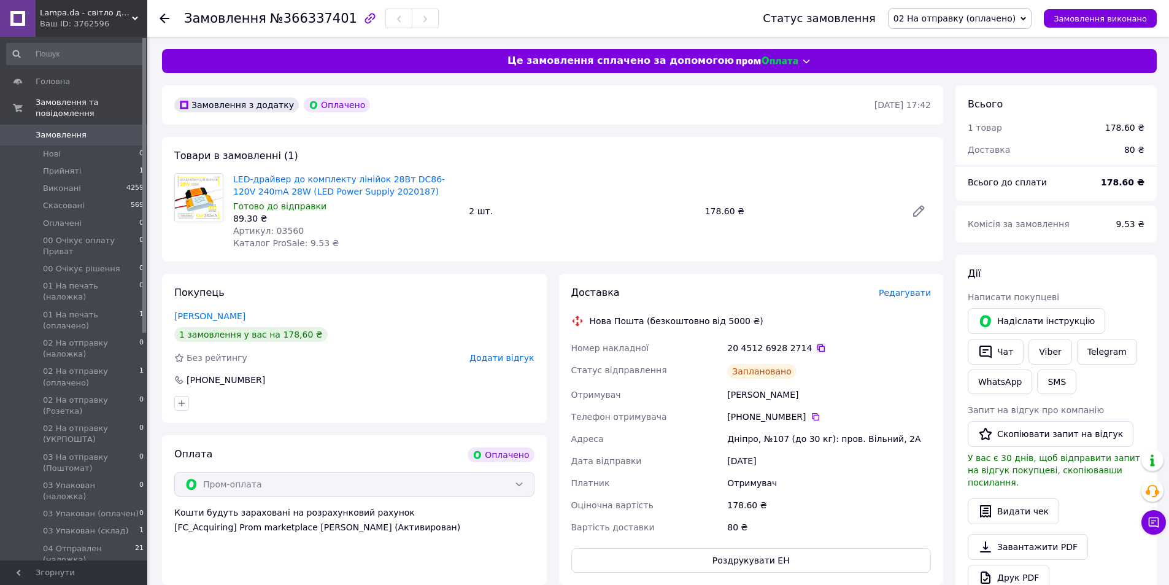
click at [816, 345] on icon at bounding box center [821, 348] width 10 height 10
click at [81, 163] on li "Прийняті 1" at bounding box center [75, 171] width 151 height 17
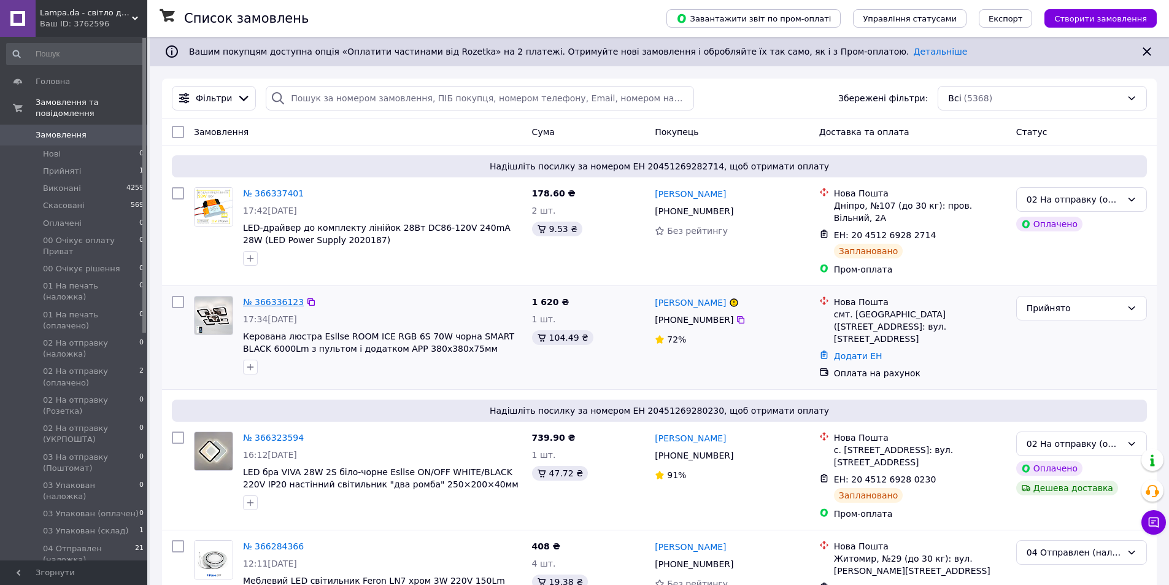
click at [271, 297] on link "№ 366336123" at bounding box center [273, 302] width 61 height 10
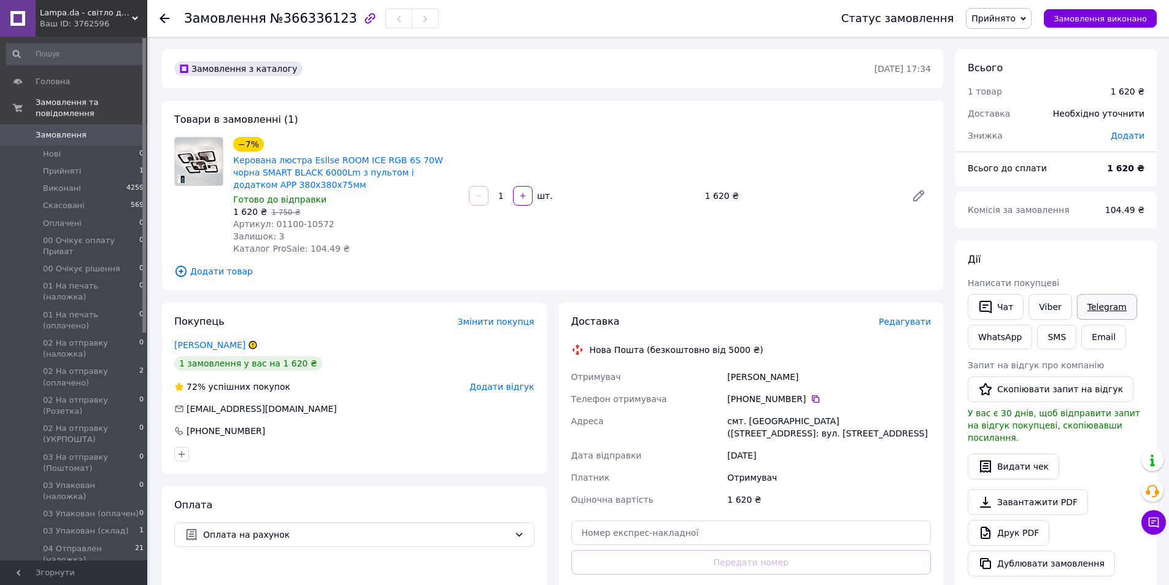
click at [1106, 307] on link "Telegram" at bounding box center [1107, 307] width 60 height 26
click at [995, 305] on button "Чат" at bounding box center [996, 307] width 56 height 26
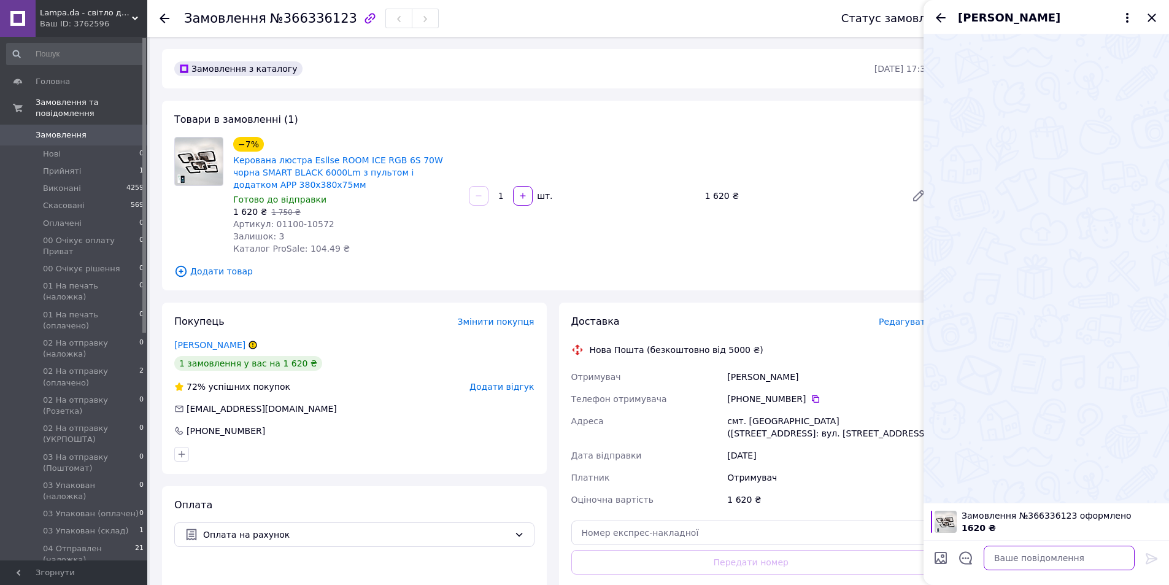
click at [1013, 562] on textarea at bounding box center [1059, 558] width 151 height 25
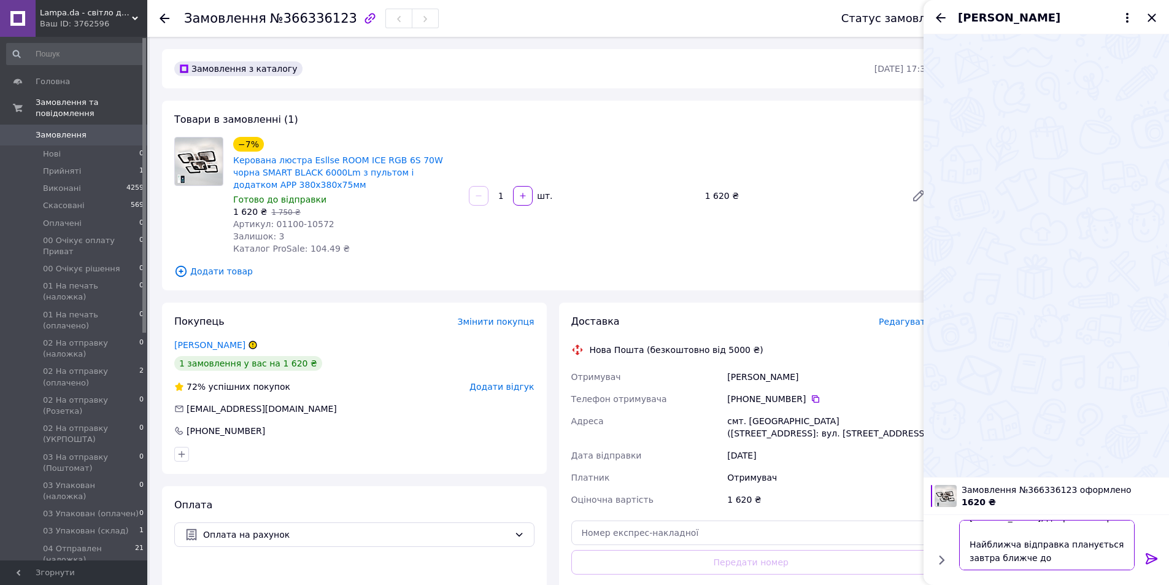
scroll to position [15, 0]
type textarea "[PERSON_NAME], доброго вечора! Найближча відправка планується завтра ближче до …"
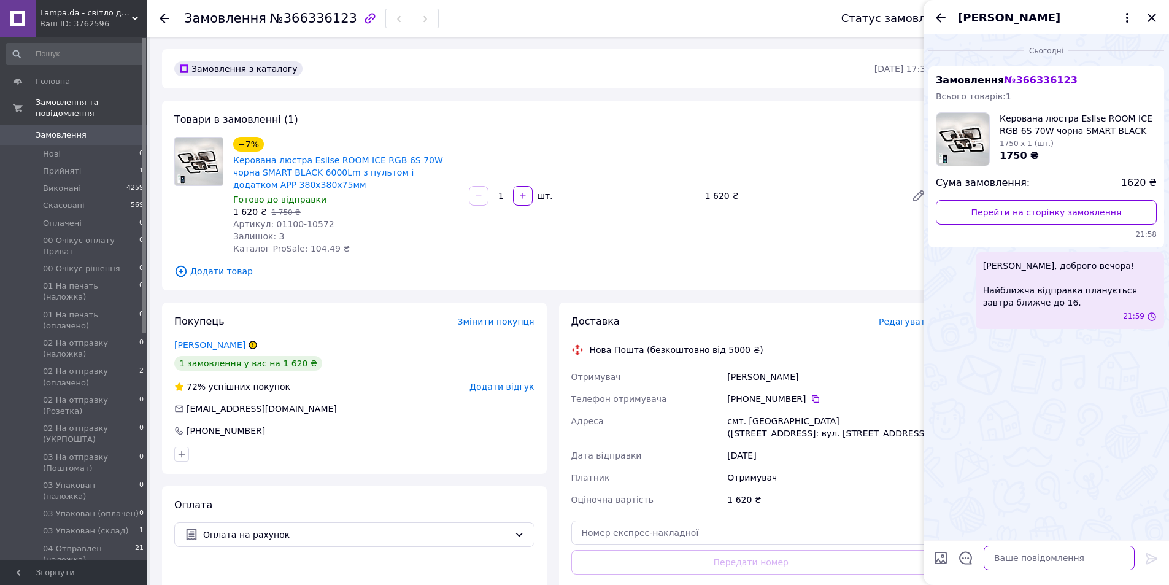
scroll to position [0, 0]
click at [1056, 562] on textarea at bounding box center [1059, 558] width 151 height 25
type textarea "Якщо по оплаті зручніше на рахунок, то:"
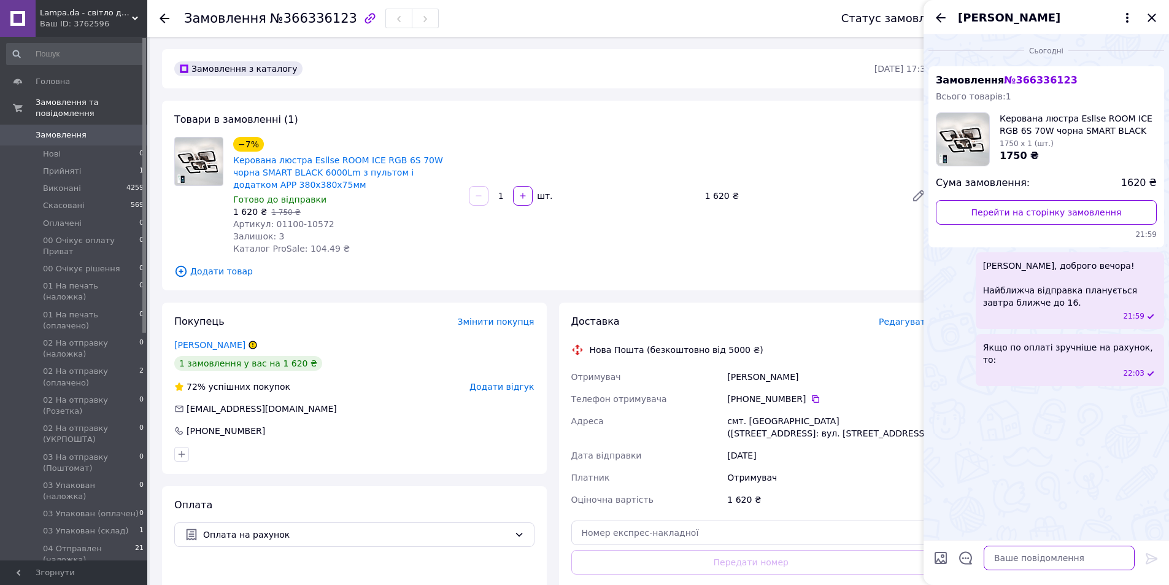
click at [1036, 549] on textarea at bounding box center [1059, 558] width 151 height 25
paste textarea "Наші реквізити для оплати замовлення: IBAN [FINANCIAL_ID] ЄДРПОУ 3274705759 МФО…"
type textarea "Наші реквізити для оплати замовлення: IBAN [FINANCIAL_ID] ЄДРПОУ 3274705759 МФО…"
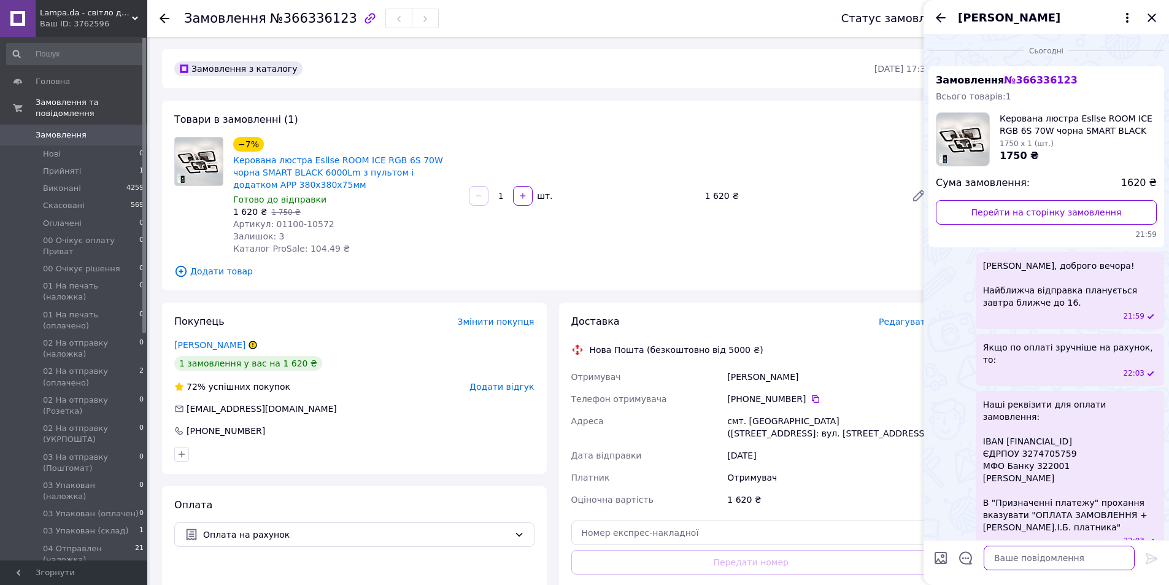
click at [1010, 561] on textarea at bounding box center [1059, 558] width 151 height 25
paste textarea "[FINANCIAL_ID]"
type textarea "[FINANCIAL_ID]"
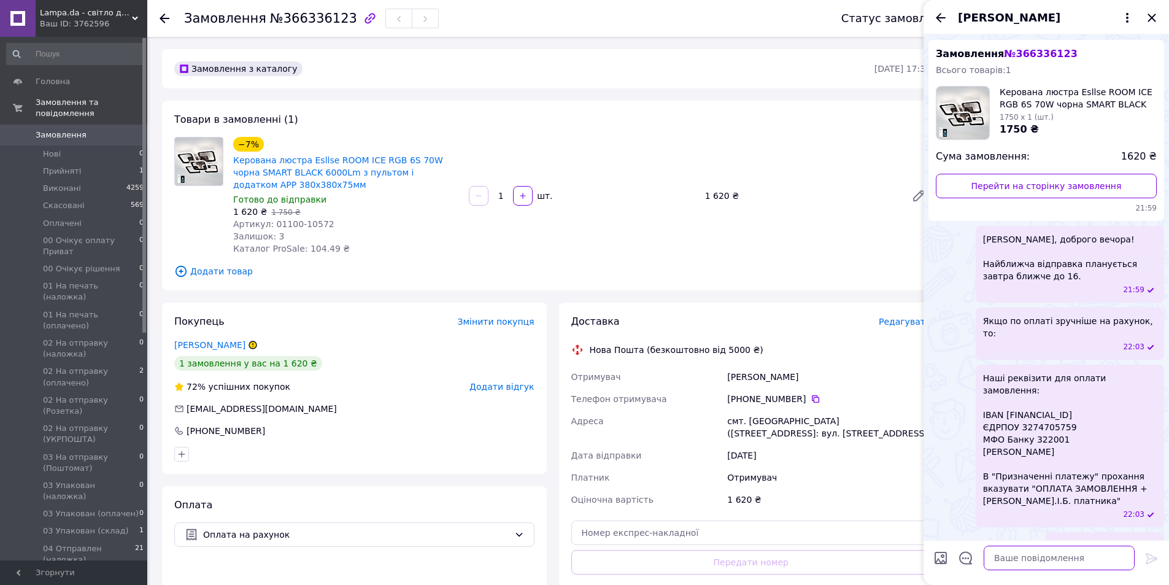
paste textarea "3274705759"
type textarea "3274705759"
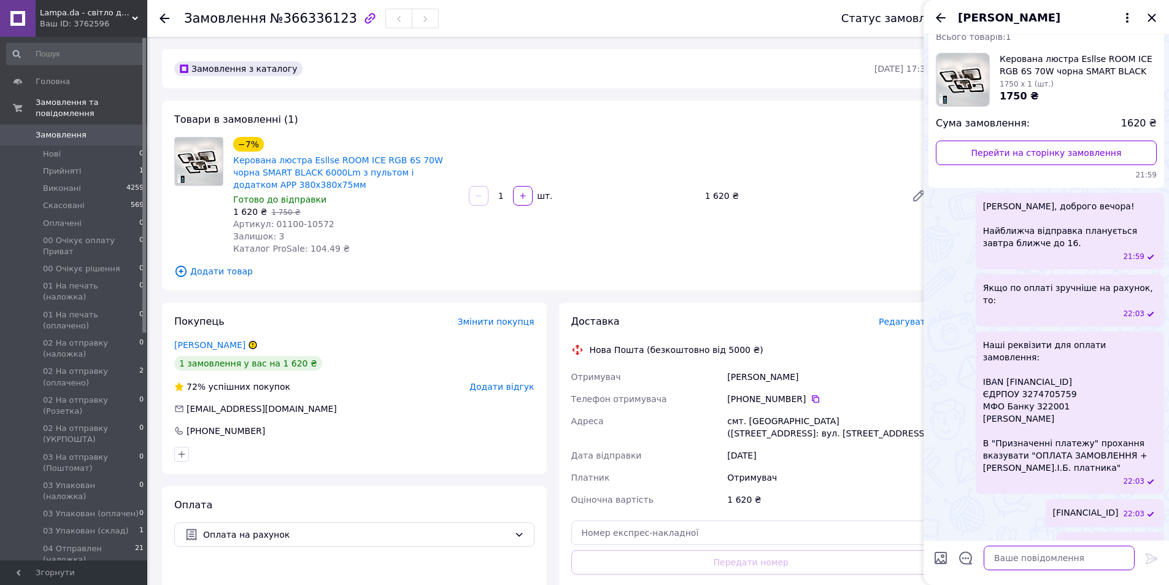
paste textarea "[PERSON_NAME]"
type textarea "[PERSON_NAME]"
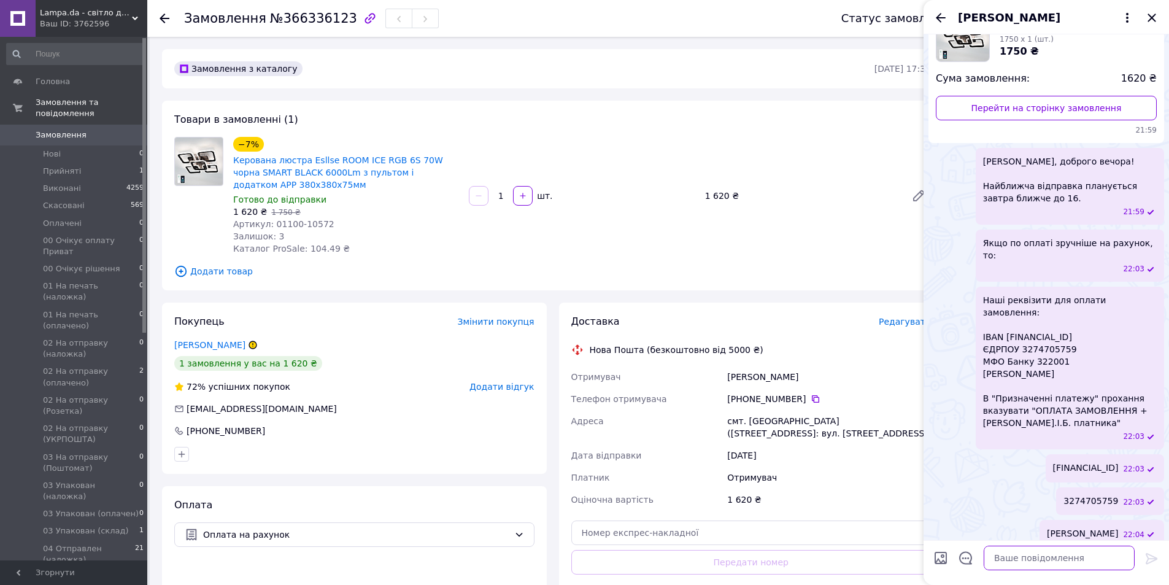
click at [1030, 552] on textarea at bounding box center [1059, 558] width 151 height 25
type textarea "1620 грн."
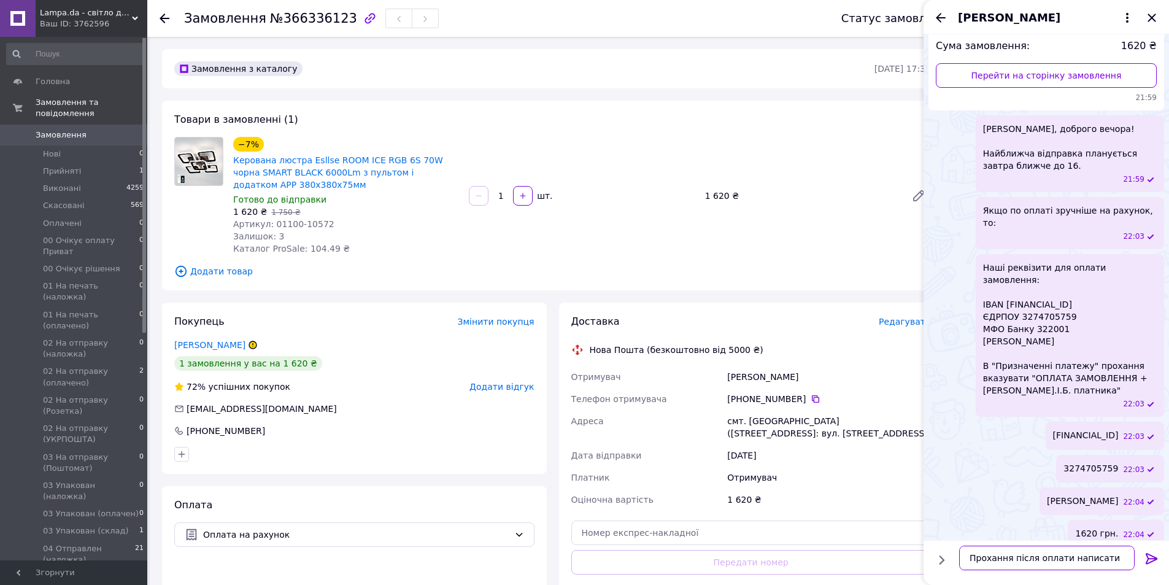
type textarea "Прохання після оплати написати."
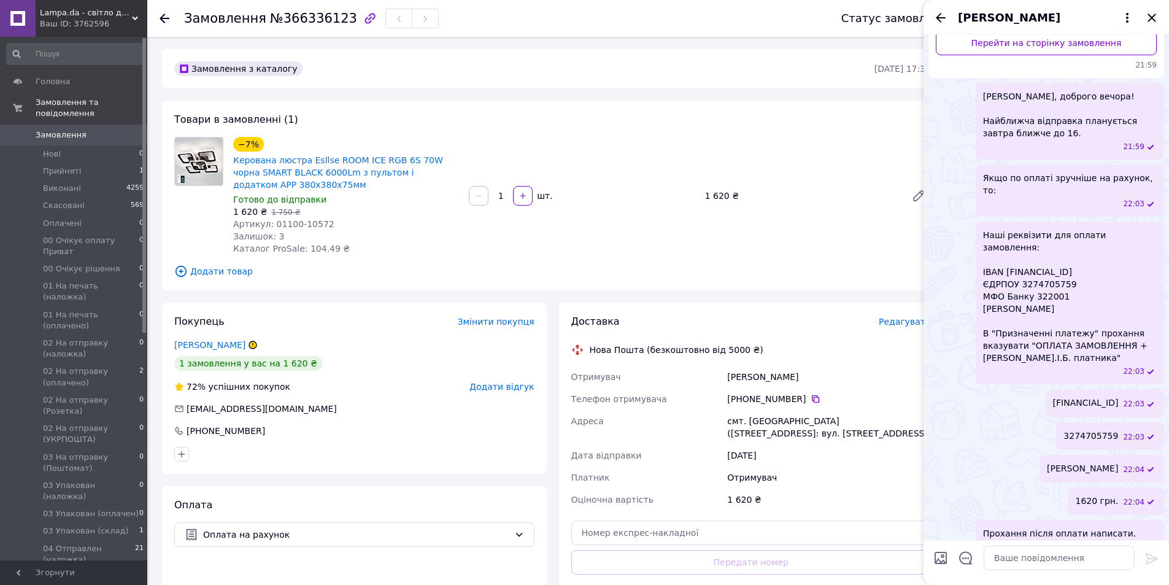
click at [1152, 15] on icon "Закрити" at bounding box center [1151, 17] width 15 height 15
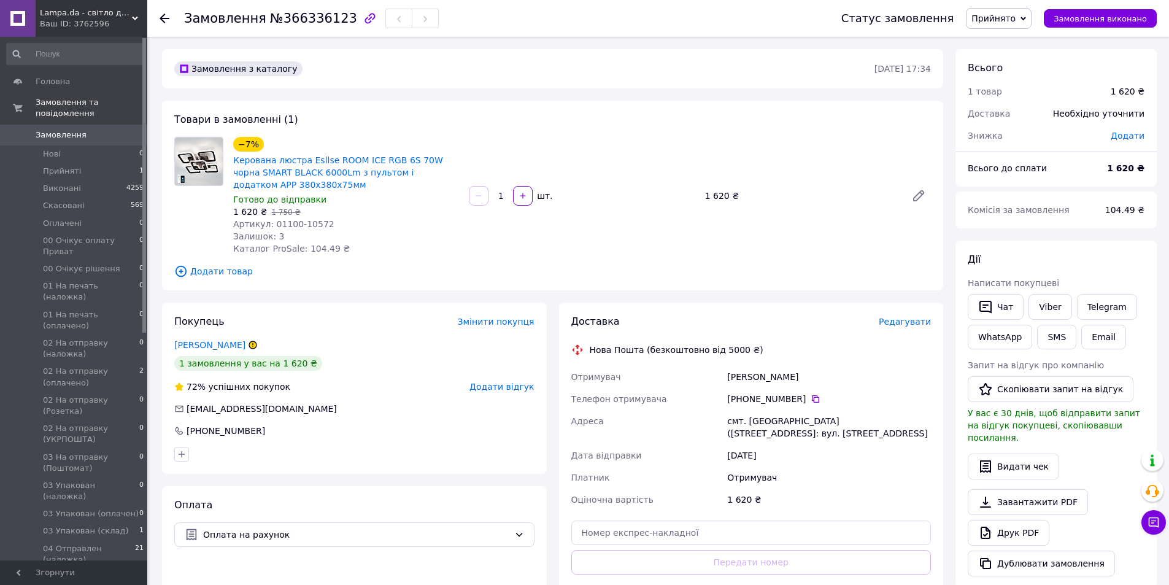
click at [1016, 18] on span "Прийнято" at bounding box center [993, 19] width 44 height 10
click at [1024, 96] on li "00 Очікує оплату Приват" at bounding box center [1033, 98] width 134 height 18
click at [60, 129] on span "Замовлення" at bounding box center [61, 134] width 51 height 11
